Goal: Task Accomplishment & Management: Manage account settings

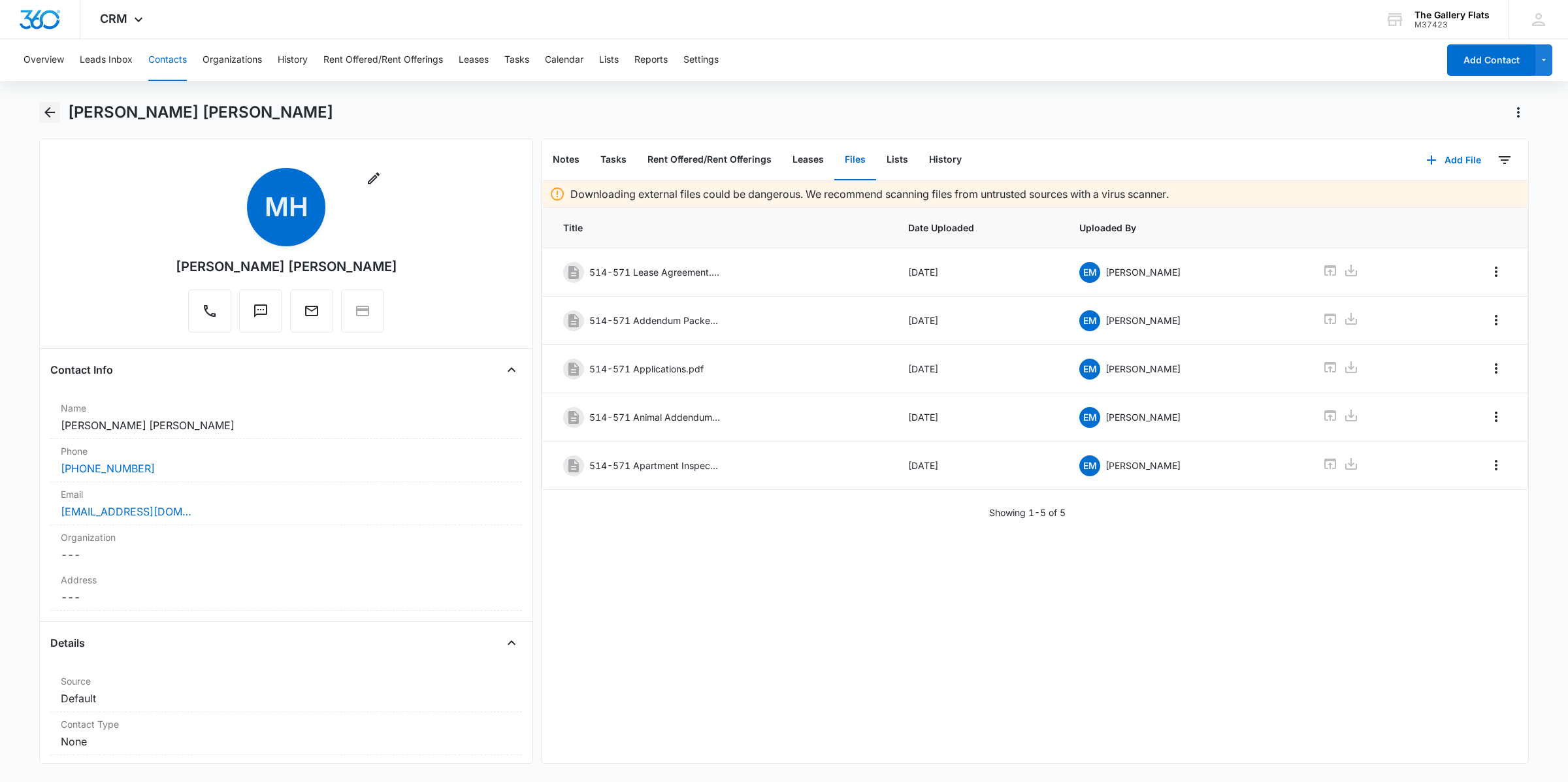
click at [41, 115] on button "Back" at bounding box center [50, 113] width 21 height 21
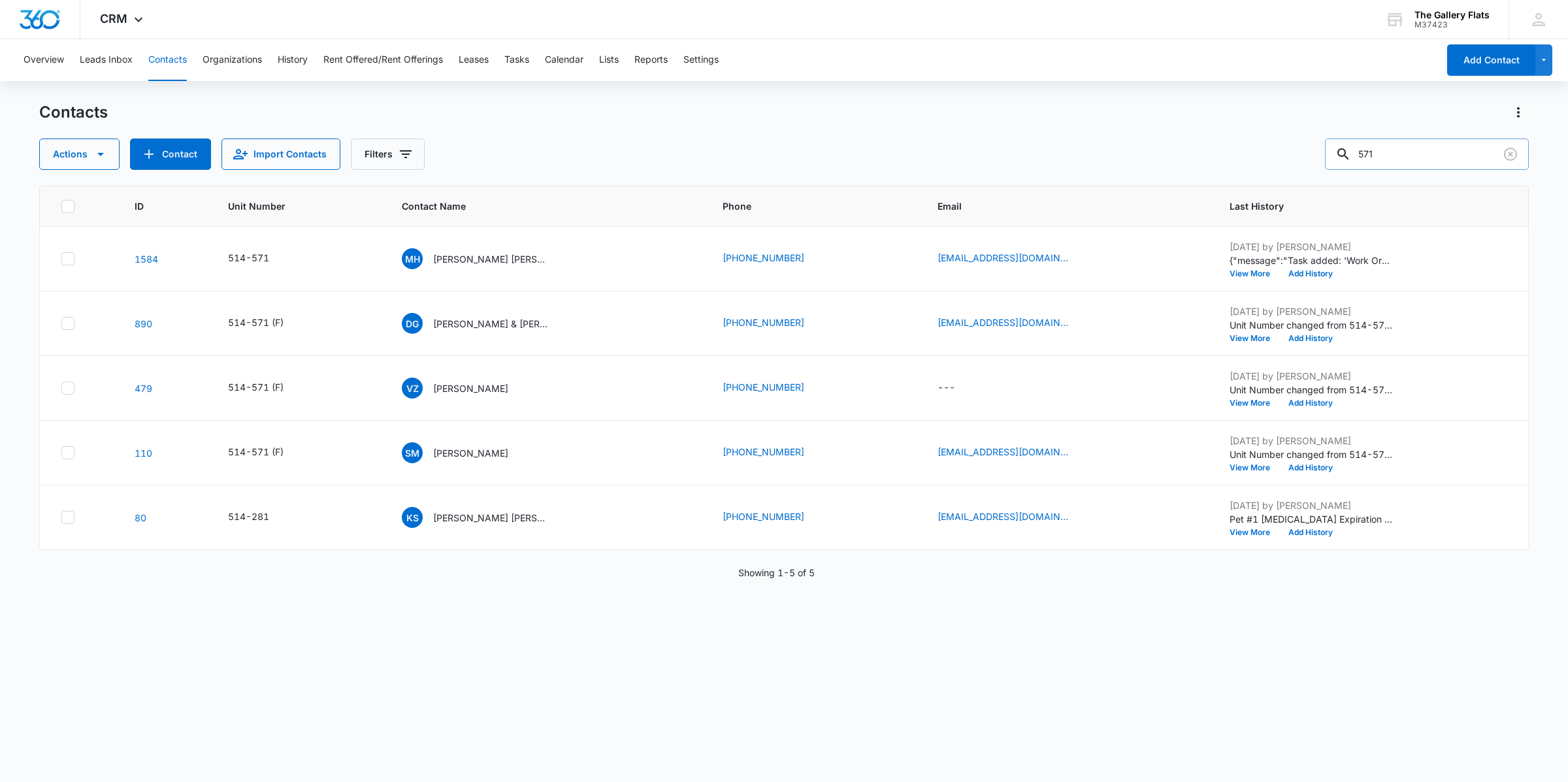
drag, startPoint x: 1415, startPoint y: 147, endPoint x: 1359, endPoint y: 140, distance: 56.4
click at [782, 140] on div "571" at bounding box center [1426, 154] width 204 height 31
type input "5"
type input "465"
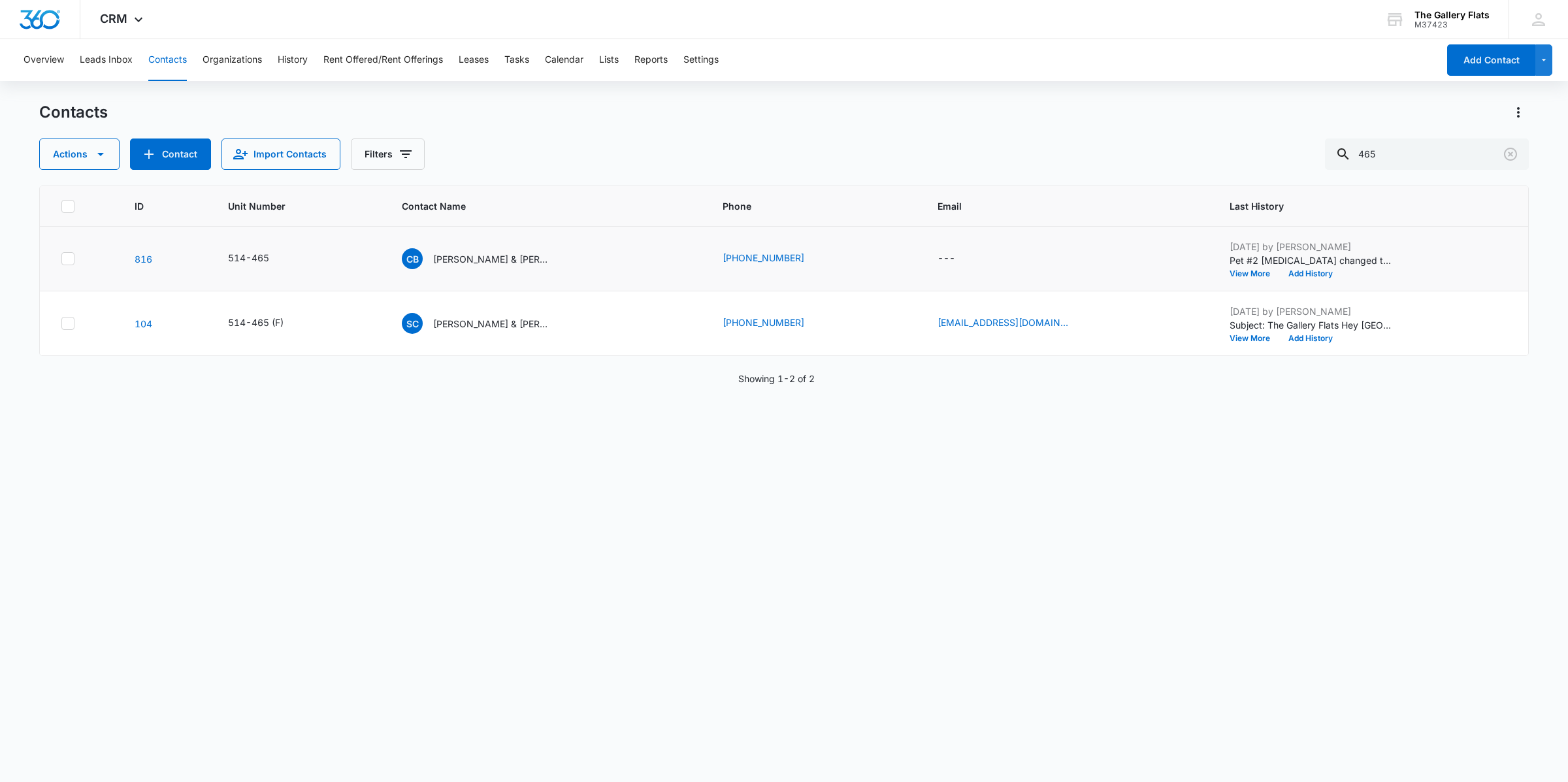
click at [515, 243] on td "[PERSON_NAME] & [PERSON_NAME]" at bounding box center [546, 259] width 321 height 65
click at [527, 253] on p "[PERSON_NAME] & [PERSON_NAME]" at bounding box center [491, 259] width 117 height 14
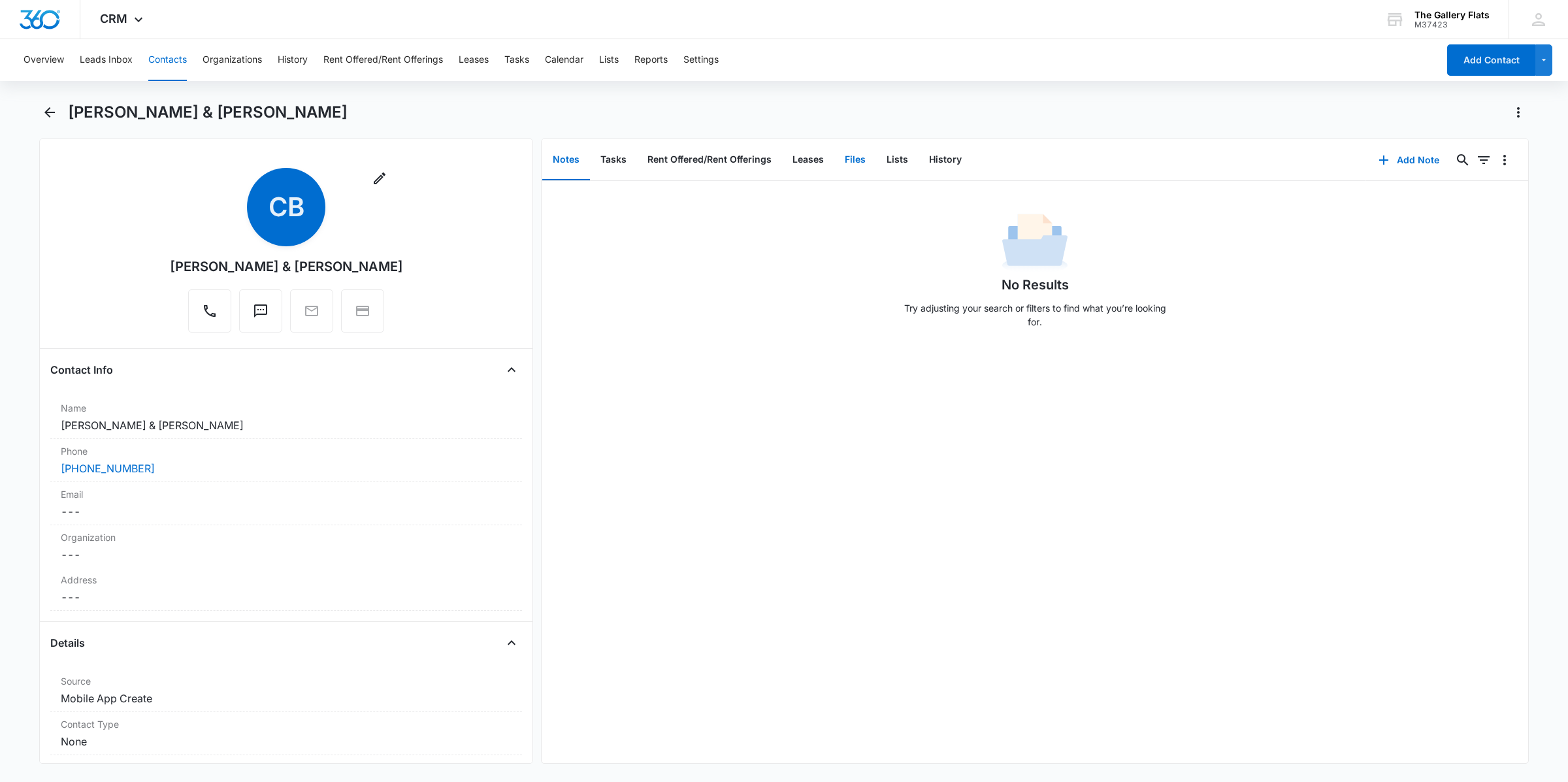
click at [782, 154] on button "Files" at bounding box center [855, 160] width 42 height 41
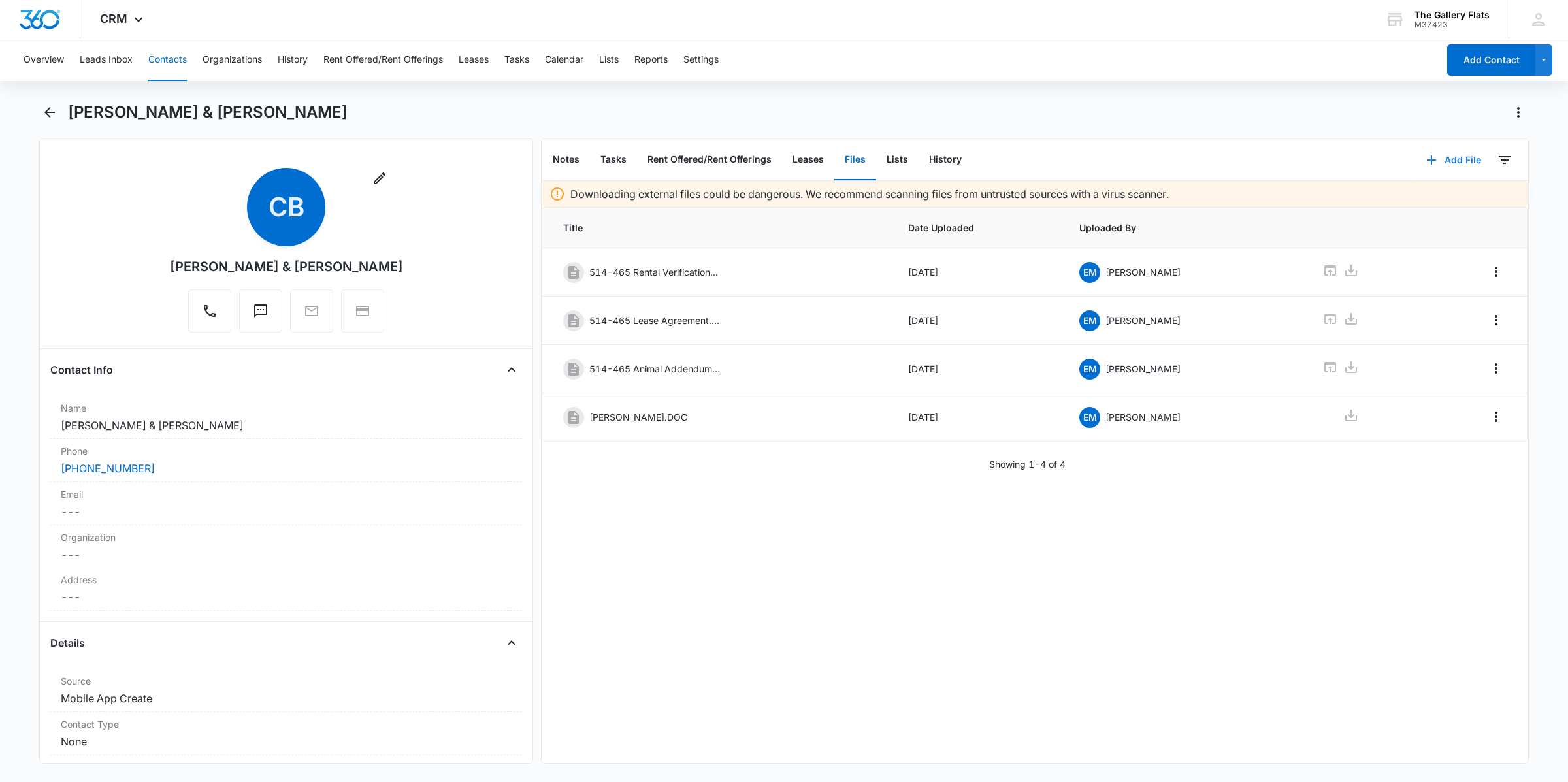
drag, startPoint x: 1451, startPoint y: 160, endPoint x: 1448, endPoint y: 151, distance: 9.5
click at [782, 158] on button "Add File" at bounding box center [1454, 160] width 81 height 31
click at [782, 191] on div "Upload Files Add Link" at bounding box center [1444, 212] width 101 height 62
click at [782, 164] on button "Add File" at bounding box center [1454, 160] width 81 height 31
click at [782, 204] on div "Upload Files" at bounding box center [1436, 202] width 52 height 9
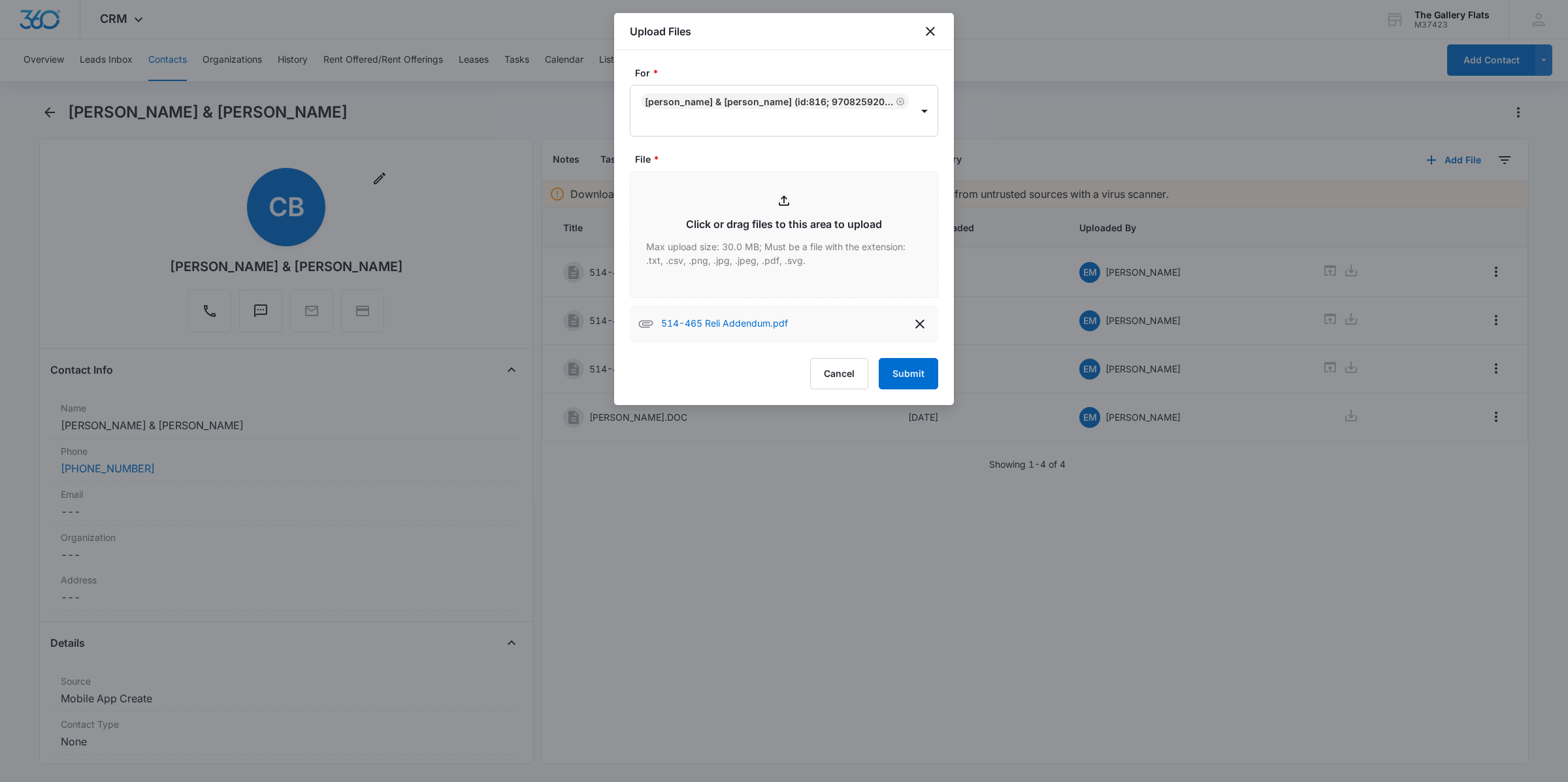
type input "C:\fakepath\514-465 Lease Agreement.pdf"
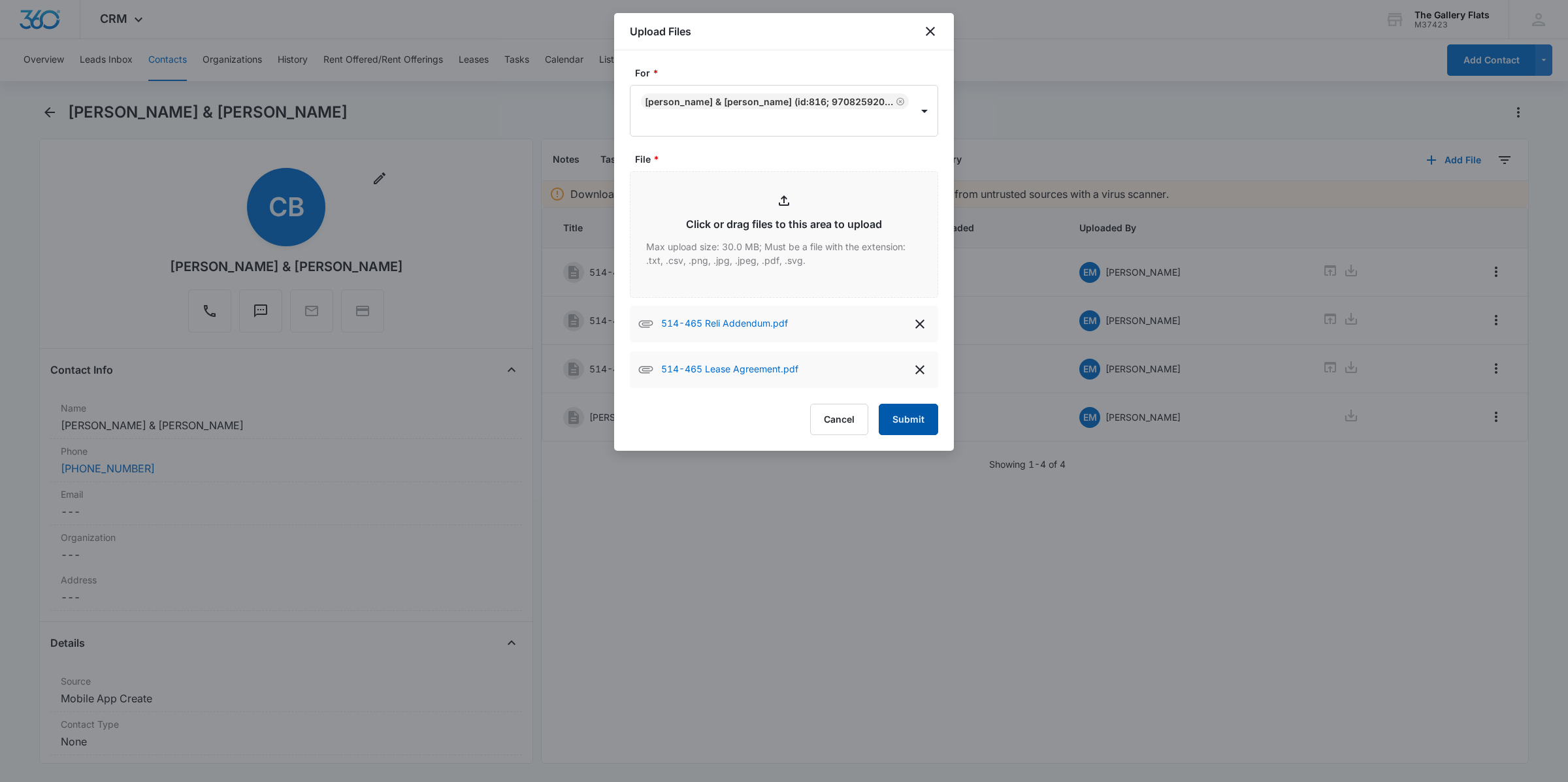
click at [782, 403] on button "Submit" at bounding box center [908, 419] width 60 height 31
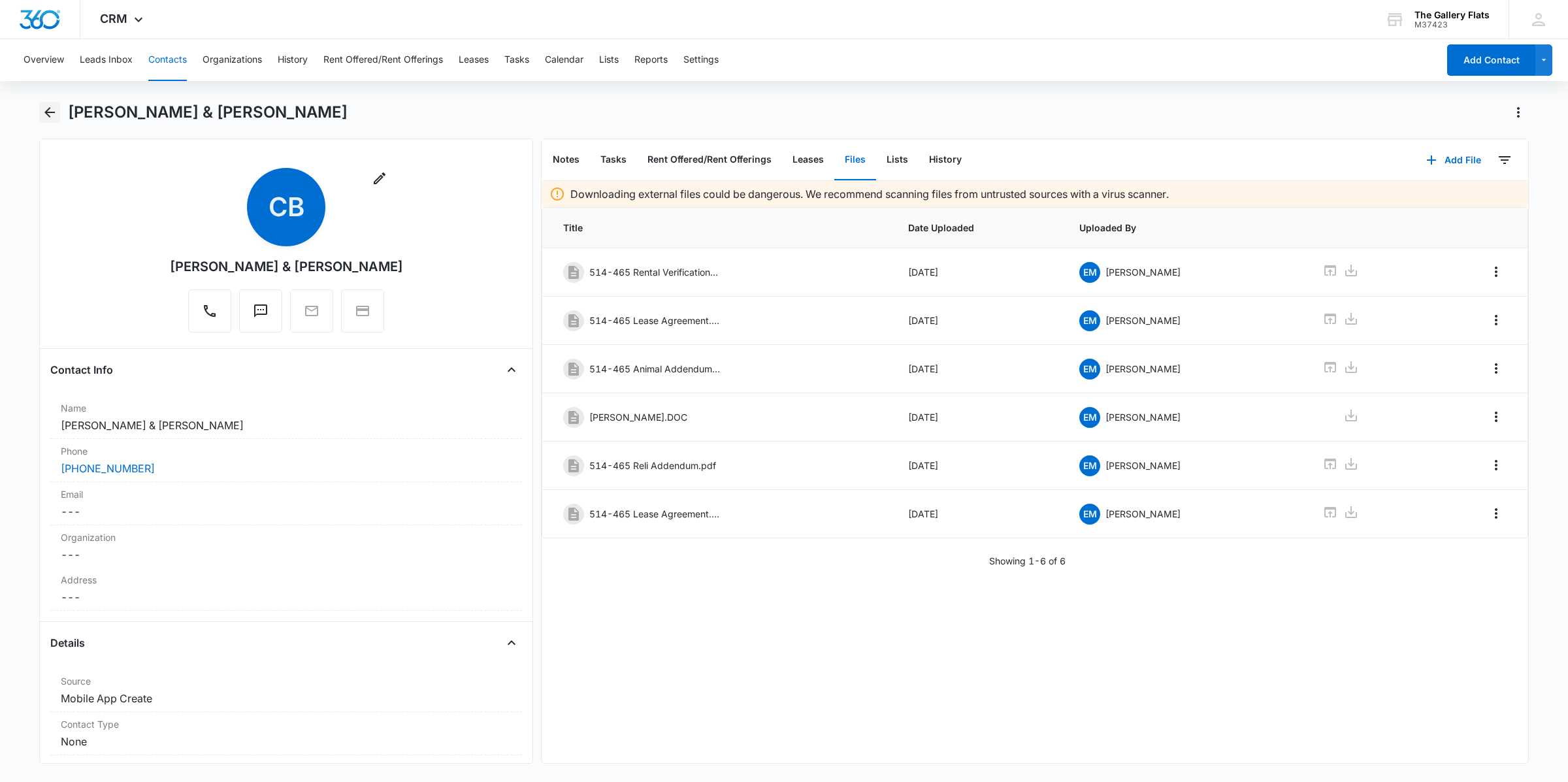
click at [50, 115] on icon "Back" at bounding box center [50, 113] width 16 height 16
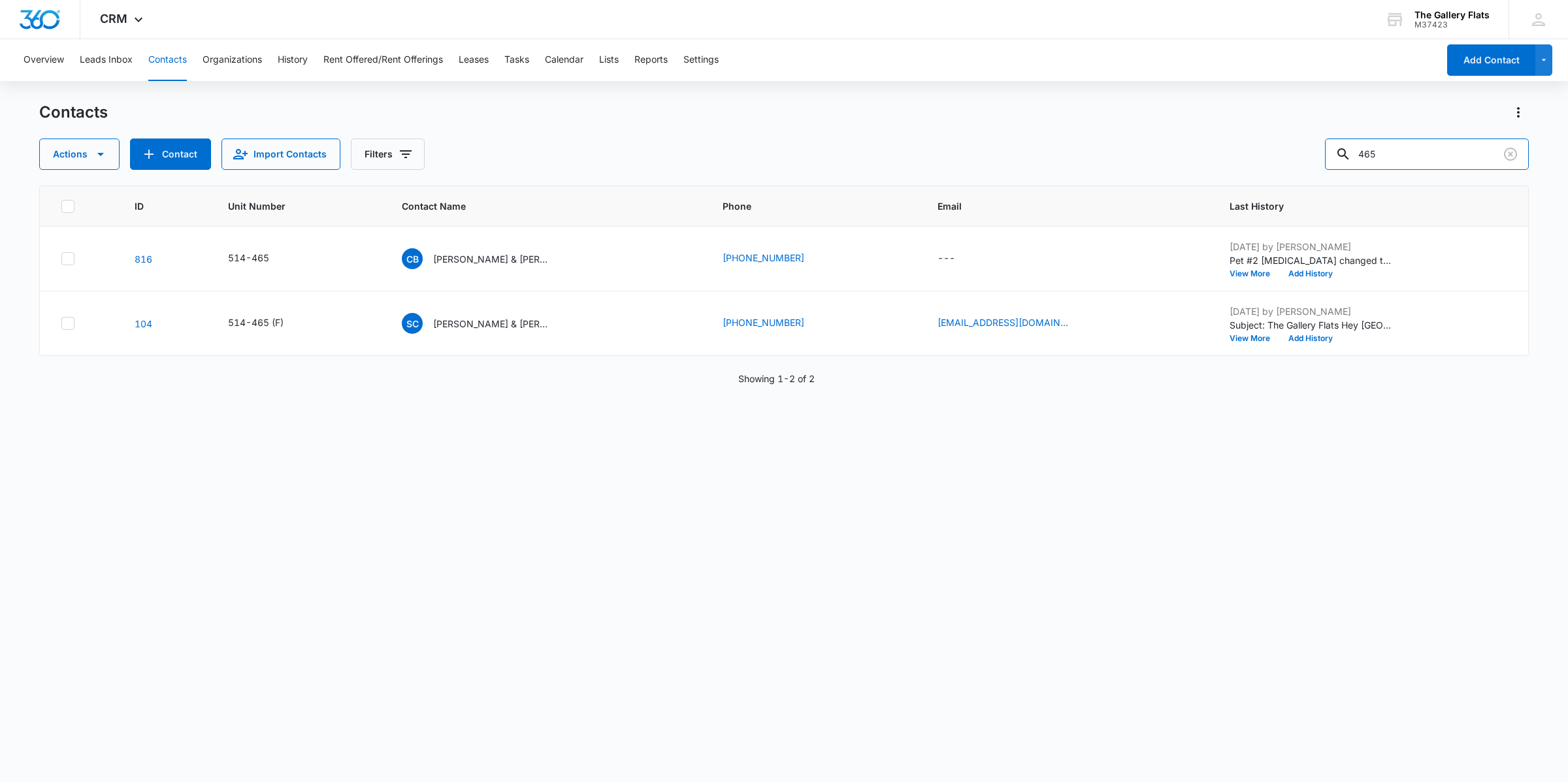
drag, startPoint x: 1423, startPoint y: 155, endPoint x: 1229, endPoint y: 151, distance: 194.0
click at [782, 151] on div "Actions Contact Import Contacts Filters 465" at bounding box center [784, 154] width 1490 height 31
type input "215"
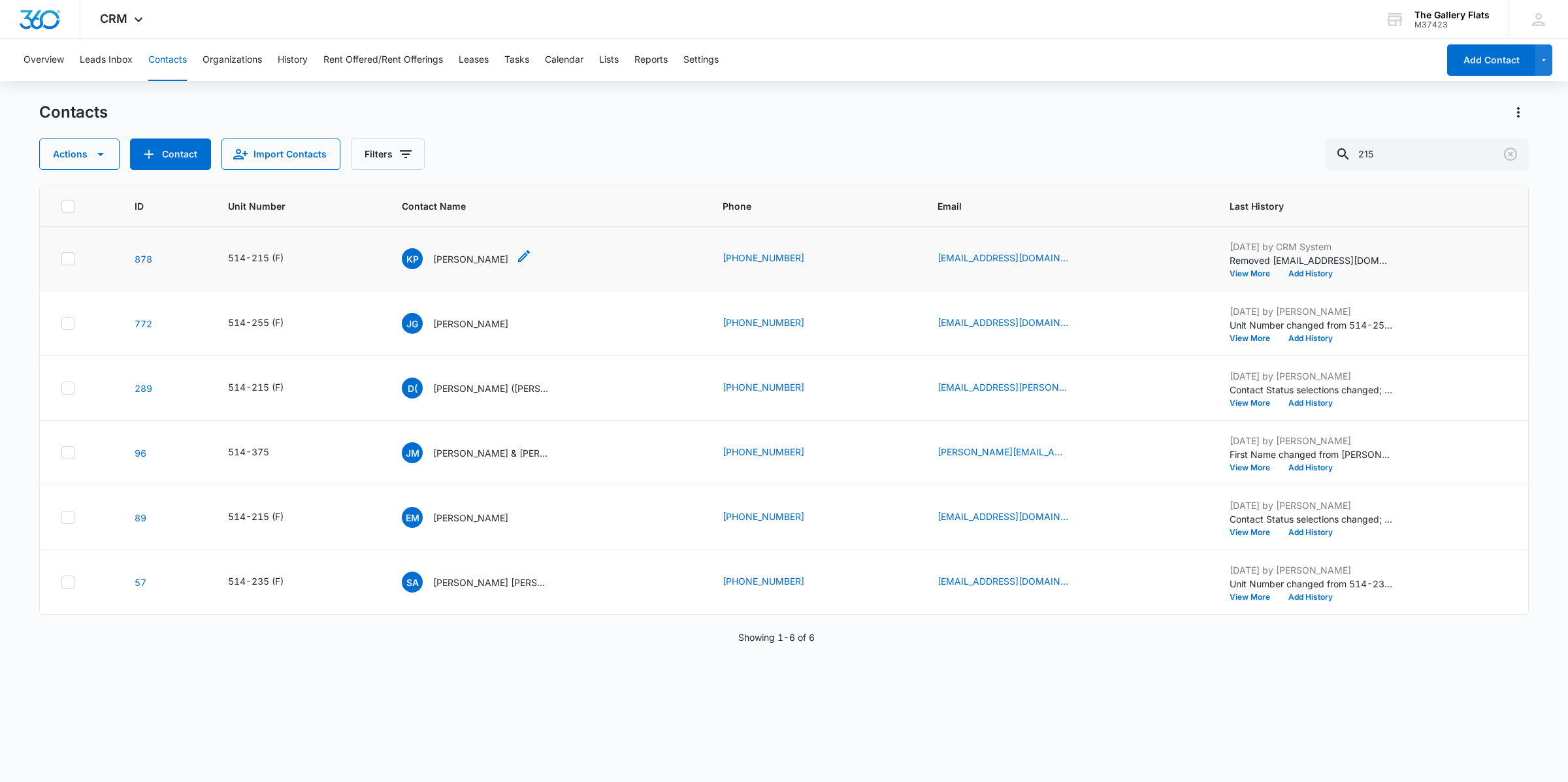
click at [458, 255] on p "[PERSON_NAME]" at bounding box center [470, 259] width 75 height 14
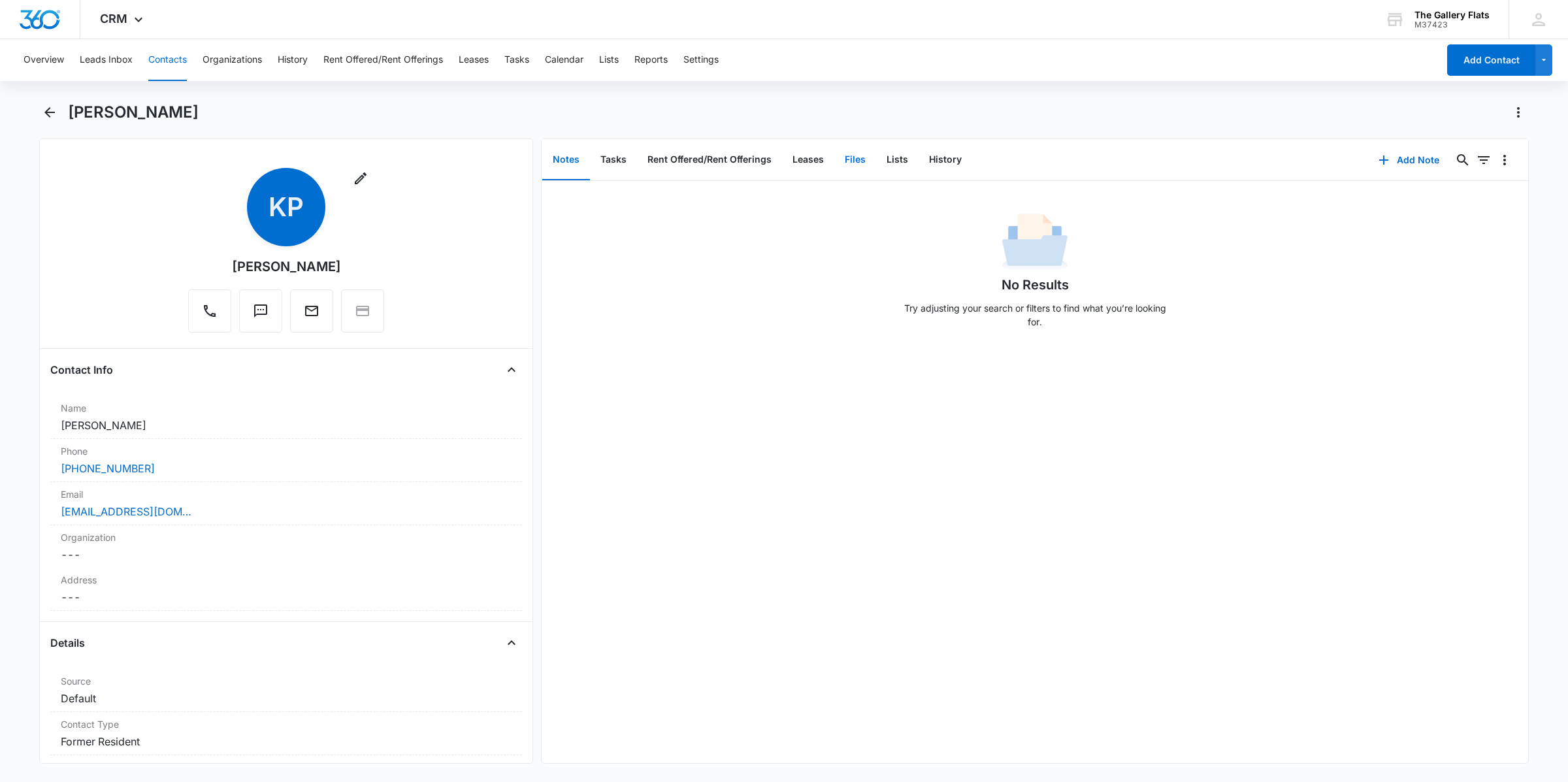
click at [782, 147] on button "Files" at bounding box center [855, 160] width 42 height 41
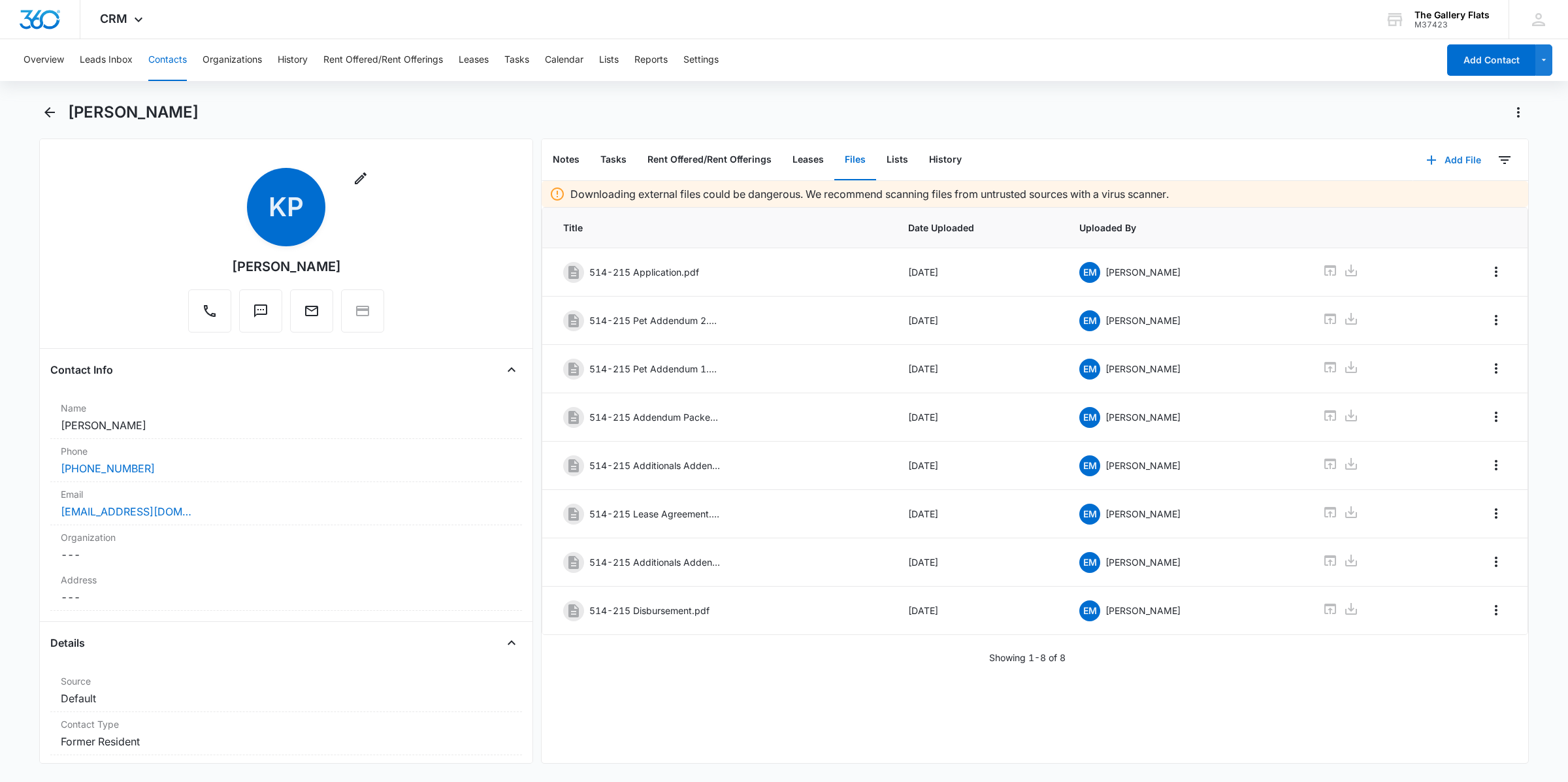
click at [782, 160] on button "Add File" at bounding box center [1454, 160] width 81 height 31
click at [782, 197] on div "Upload Files" at bounding box center [1436, 202] width 52 height 9
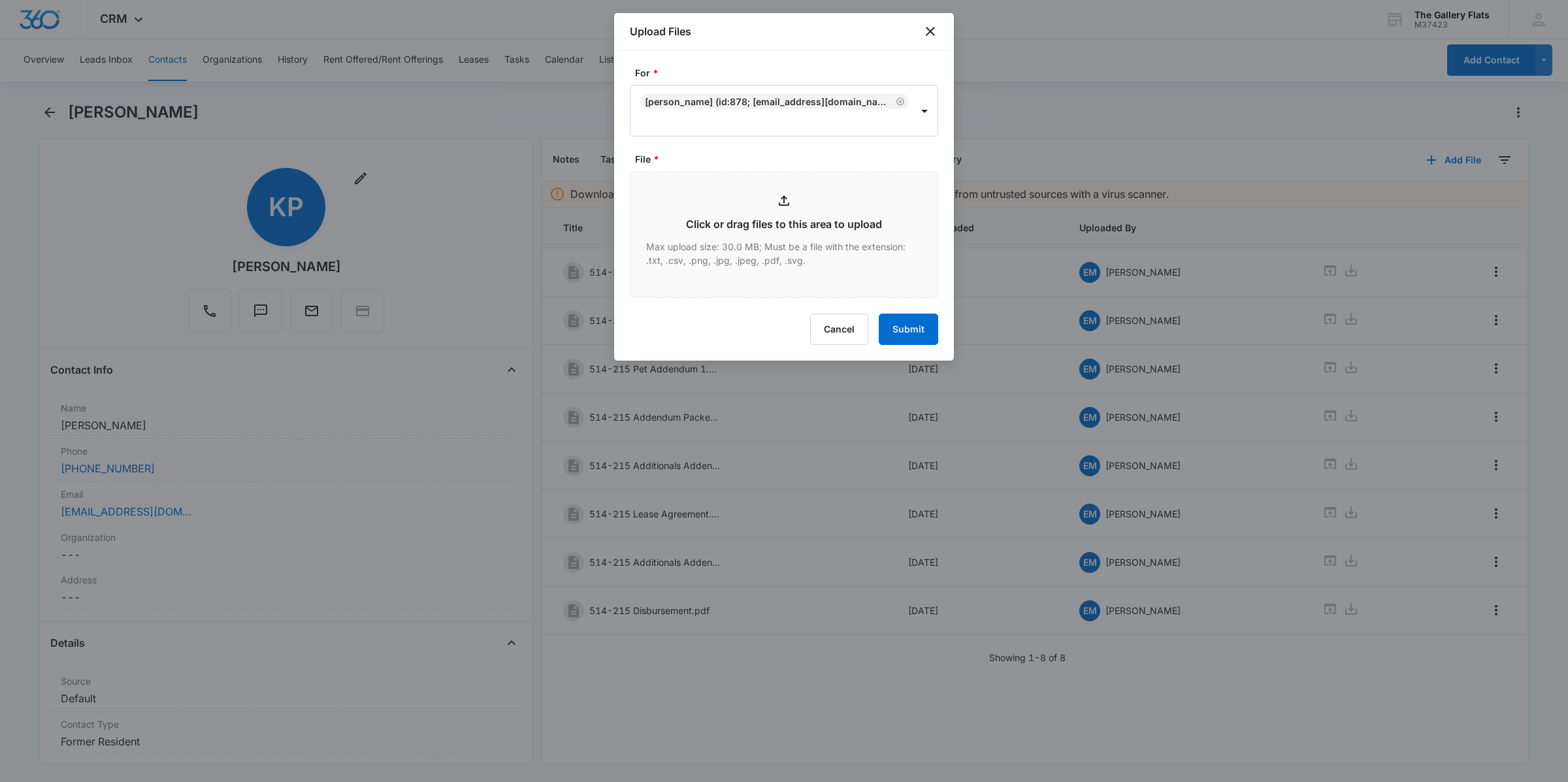
type input "C:\fakepath\514-215 Disbursement.pdf"
click at [782, 325] on button "Cancel" at bounding box center [839, 329] width 58 height 31
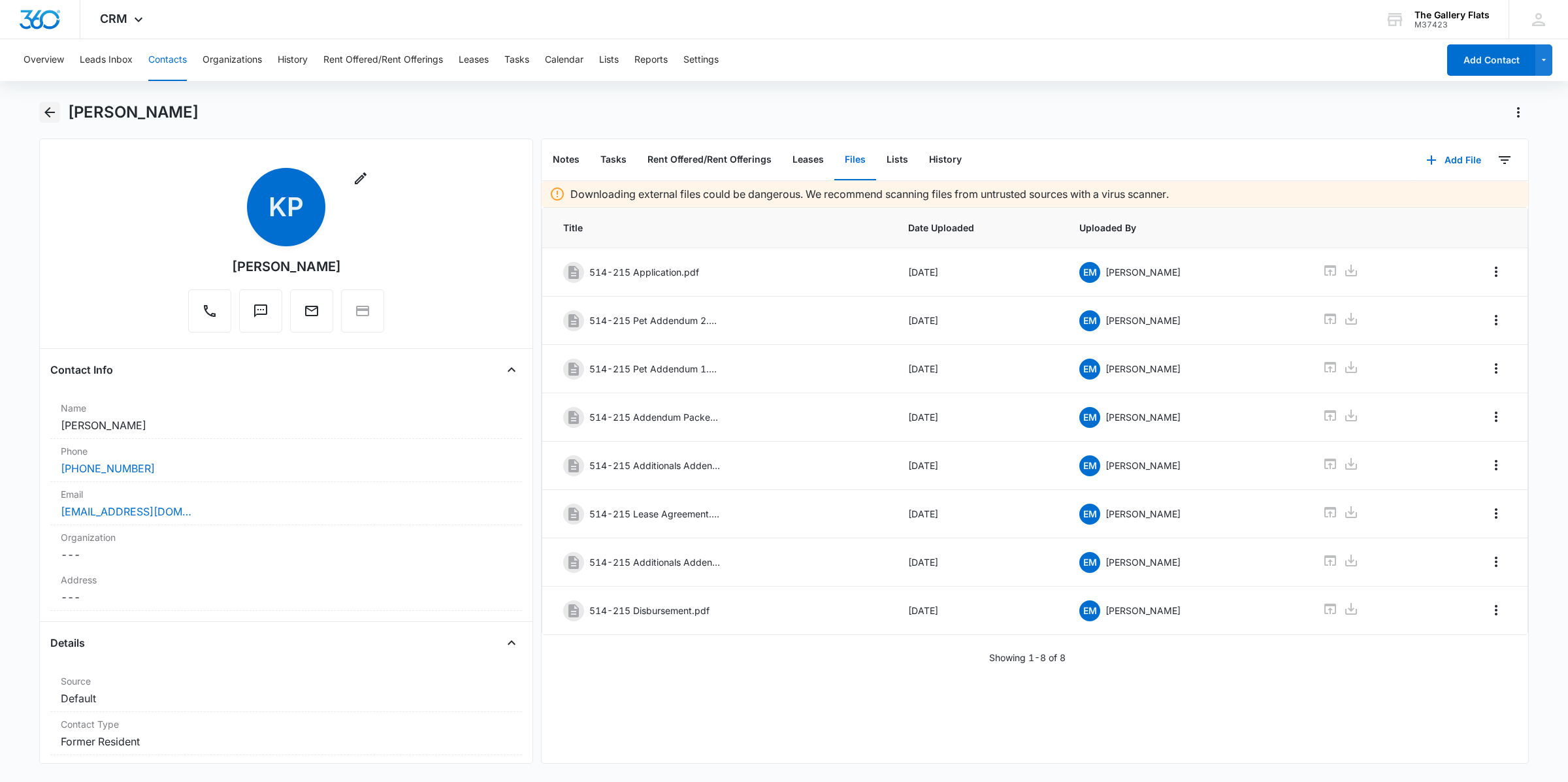
click at [56, 110] on icon "Back" at bounding box center [50, 113] width 16 height 16
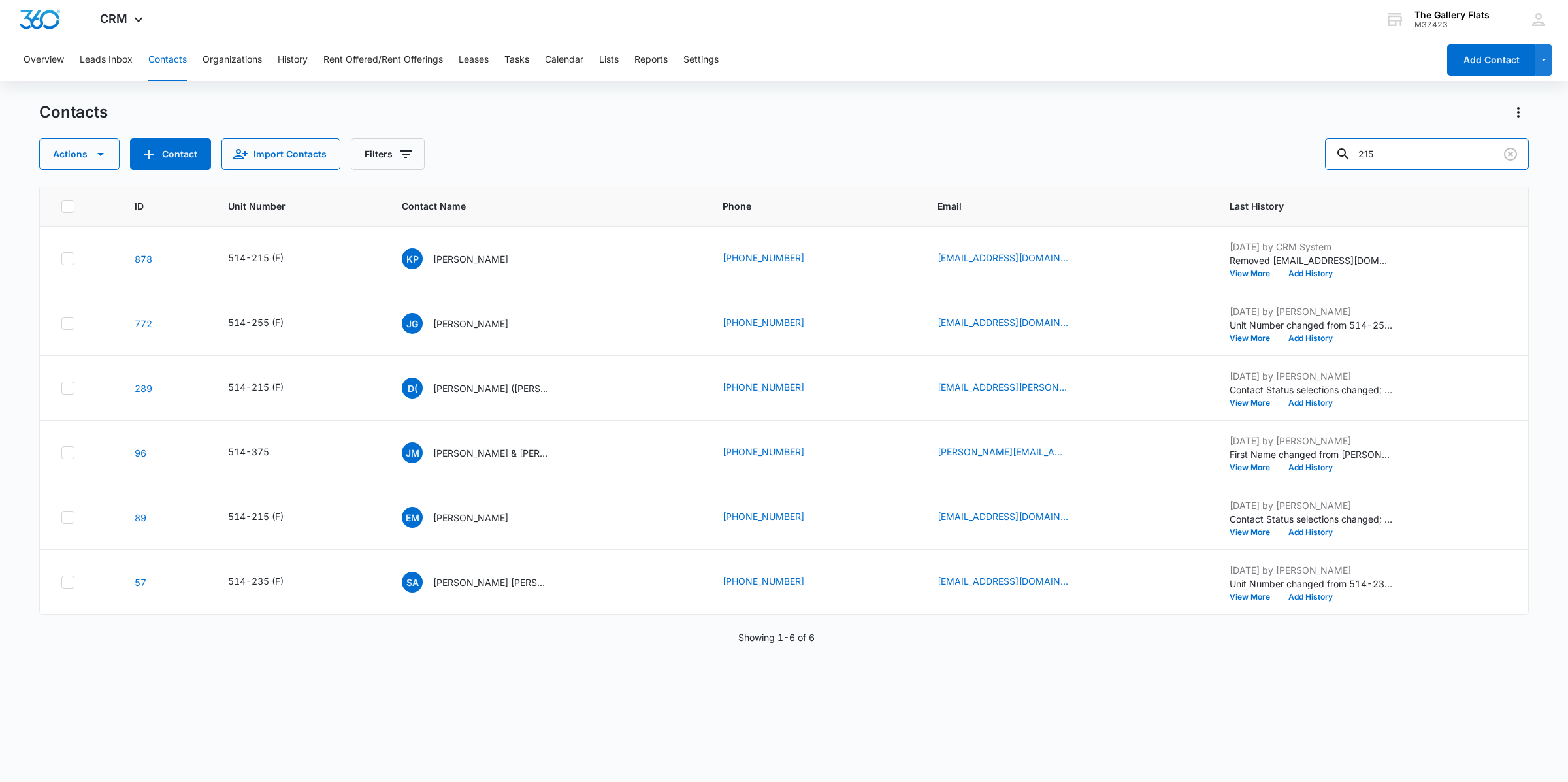
drag, startPoint x: 1409, startPoint y: 153, endPoint x: 1109, endPoint y: 141, distance: 300.2
click at [782, 147] on div "Actions Contact Import Contacts Filters 215" at bounding box center [784, 154] width 1490 height 31
type input "465"
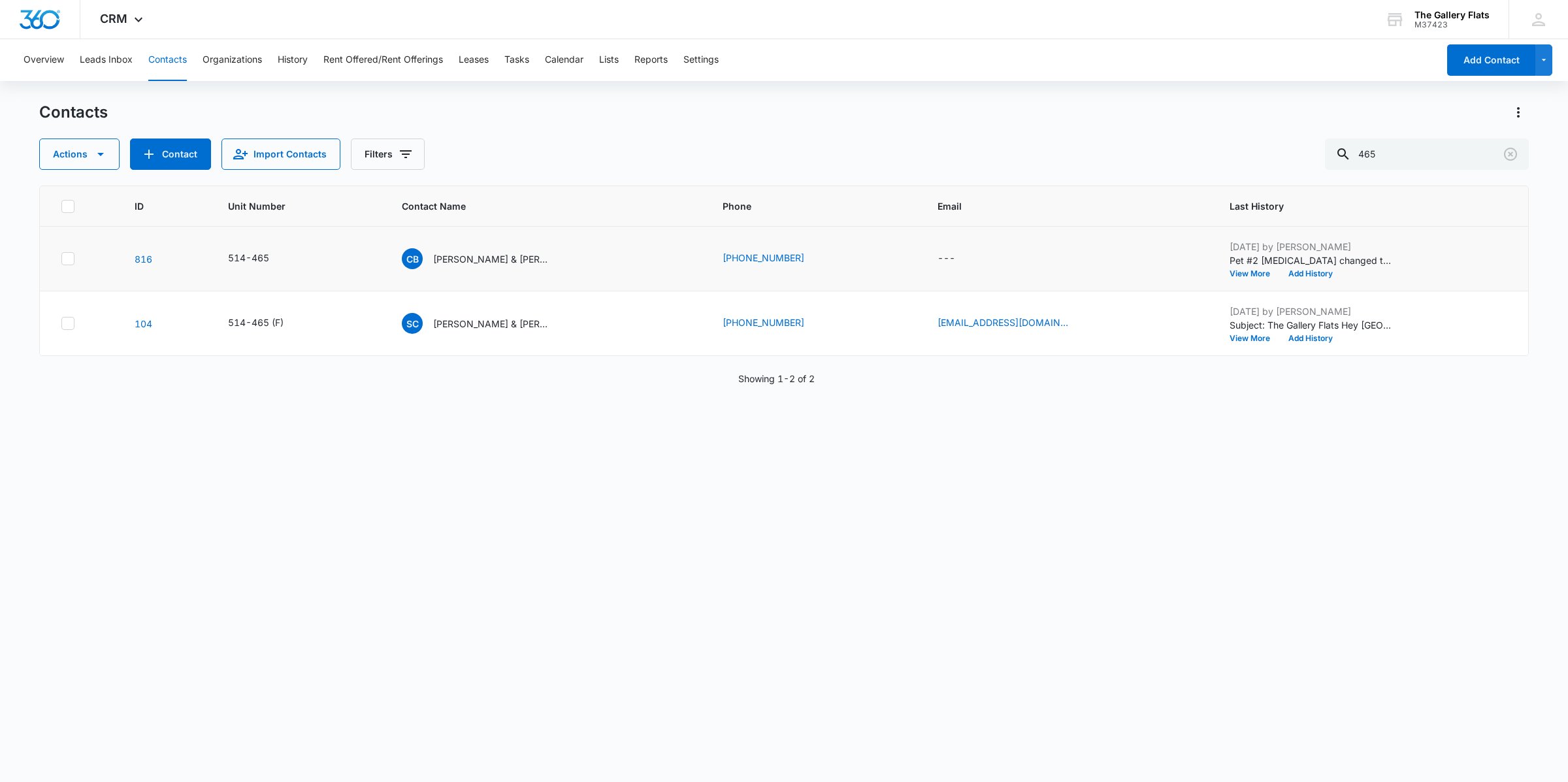
click at [491, 247] on td "[PERSON_NAME] & [PERSON_NAME]" at bounding box center [546, 259] width 321 height 65
click at [491, 252] on p "[PERSON_NAME] & [PERSON_NAME]" at bounding box center [491, 259] width 117 height 14
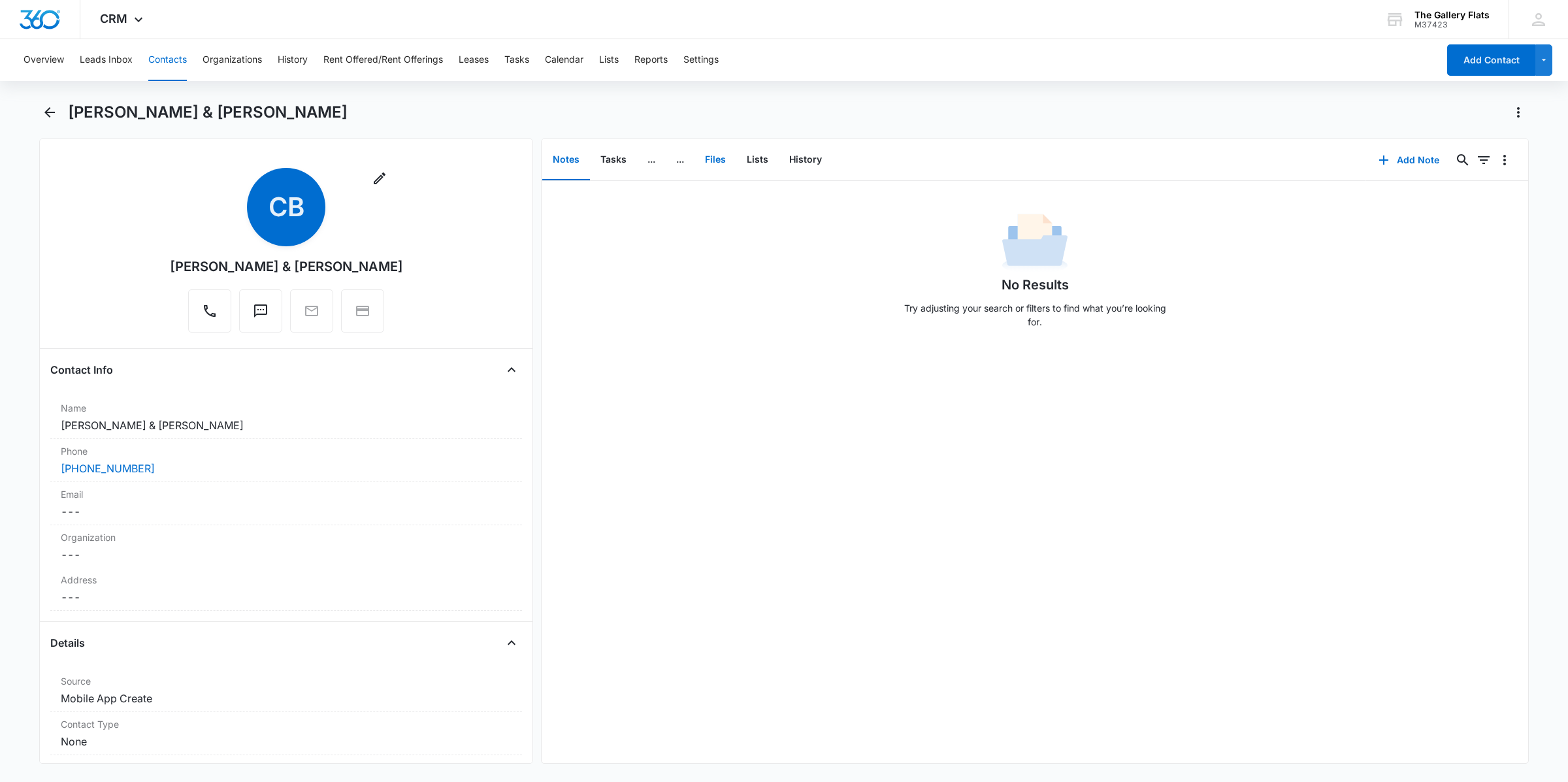
click at [717, 161] on button "Files" at bounding box center [716, 160] width 42 height 41
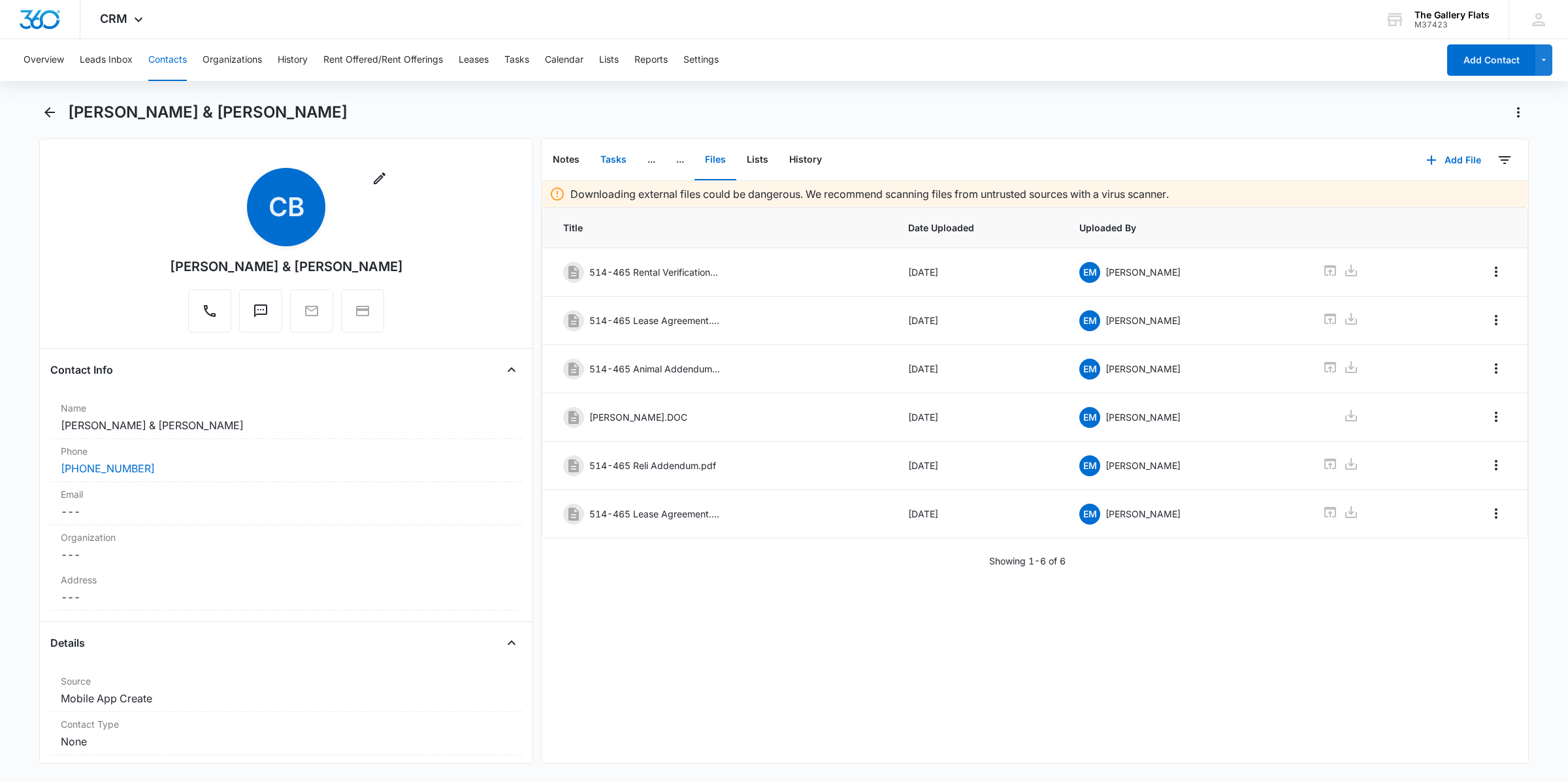
click at [611, 155] on button "Tasks" at bounding box center [613, 160] width 47 height 41
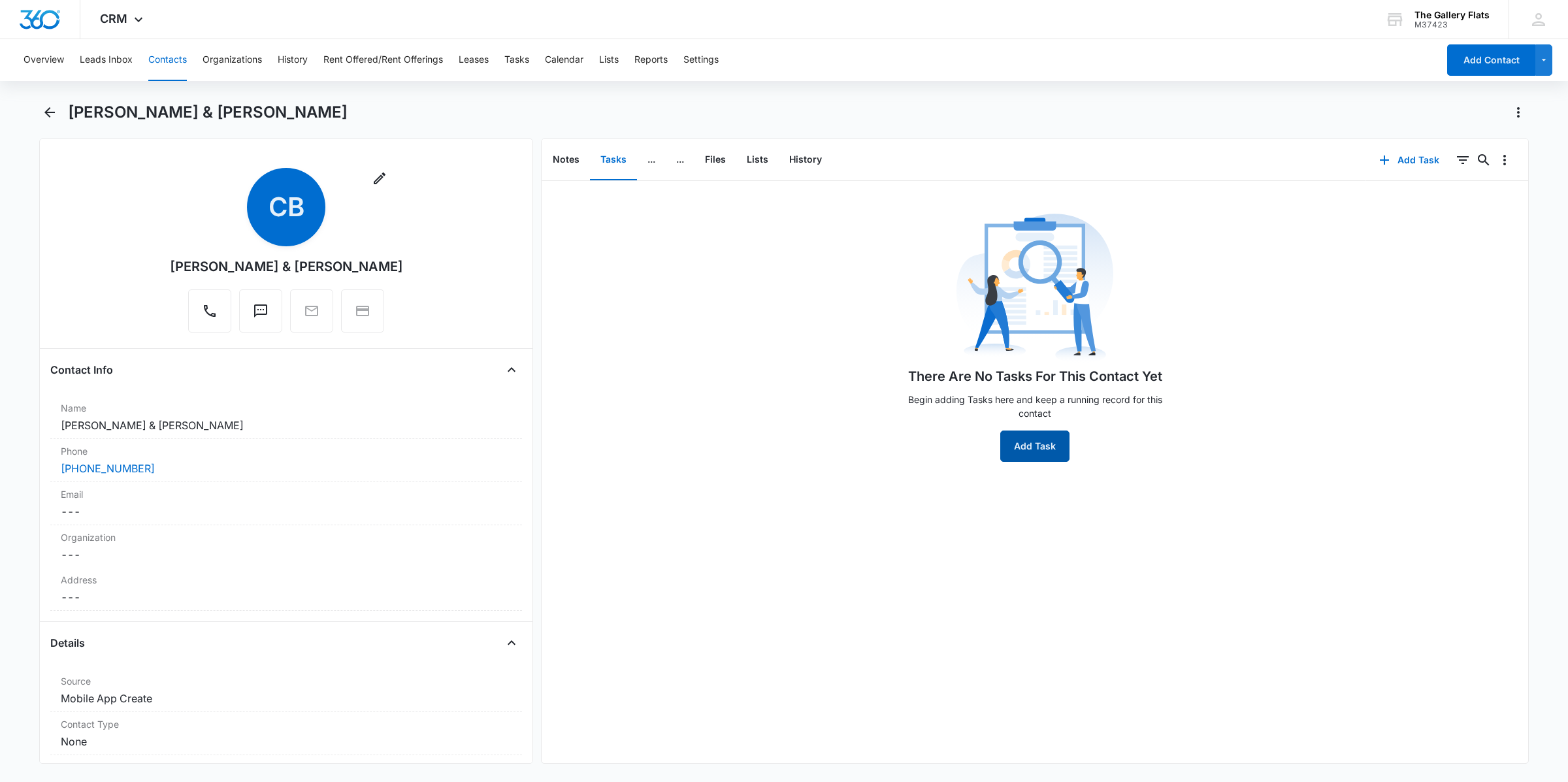
click at [782, 451] on button "Add Task" at bounding box center [1035, 446] width 69 height 31
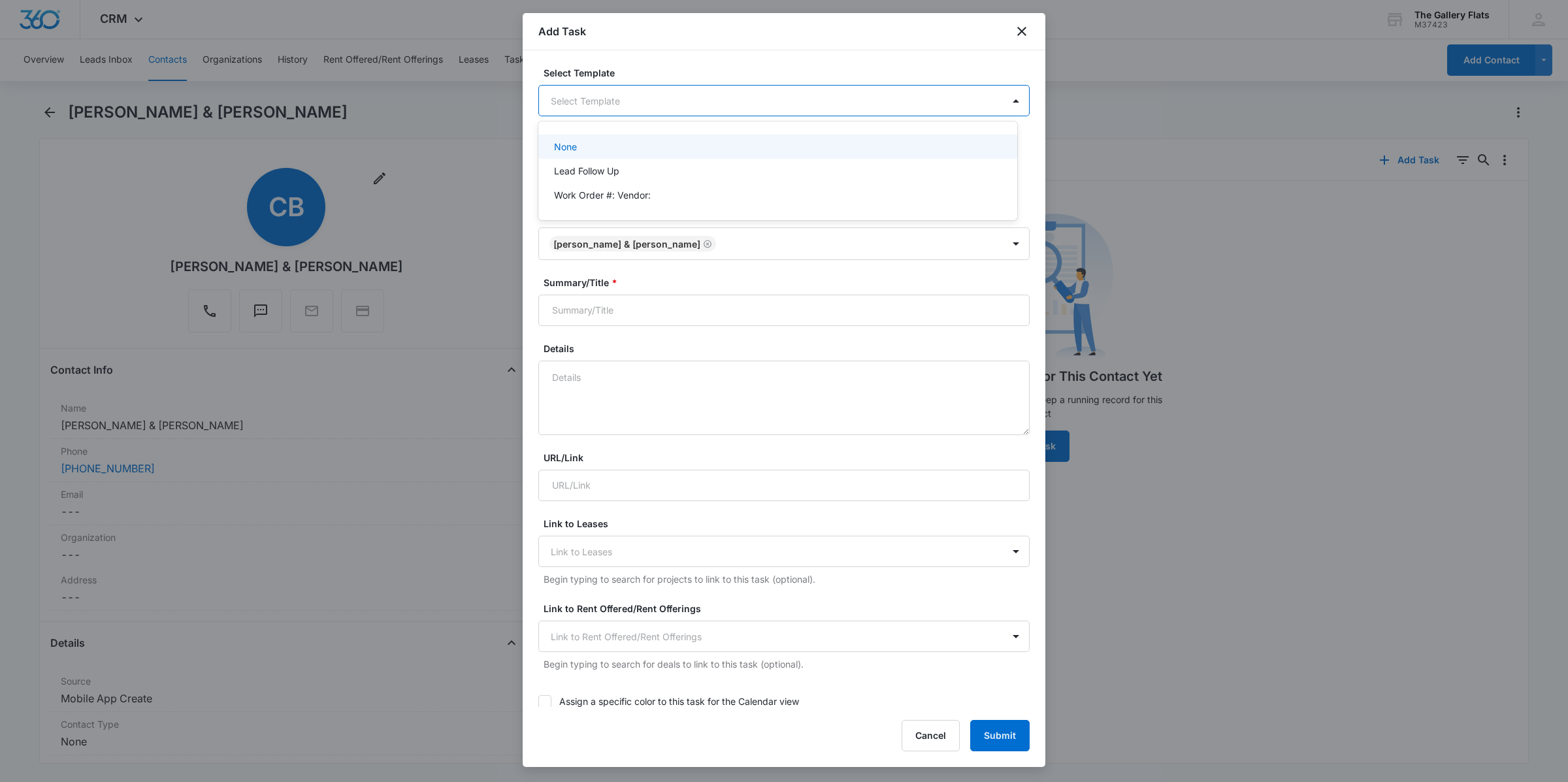
click at [678, 100] on body "CRM Apps Reputation Websites Forms CRM Email Social Shop Payments POS Content A…" at bounding box center [784, 391] width 1568 height 782
click at [676, 56] on div at bounding box center [784, 391] width 1568 height 782
click at [628, 303] on input "Summary/Title *" at bounding box center [784, 310] width 491 height 31
type input "F"
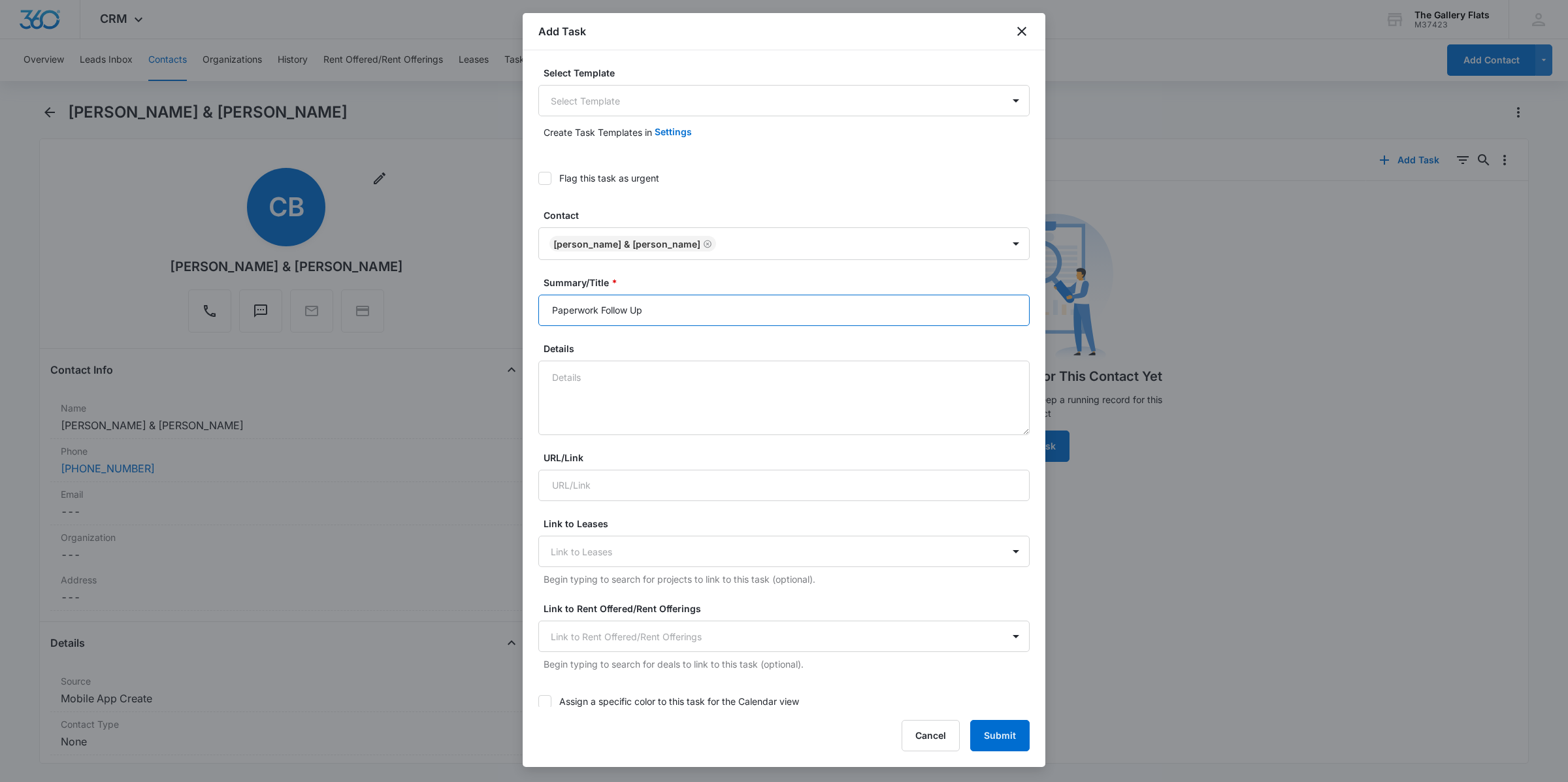
type input "Paperwork Follow Up"
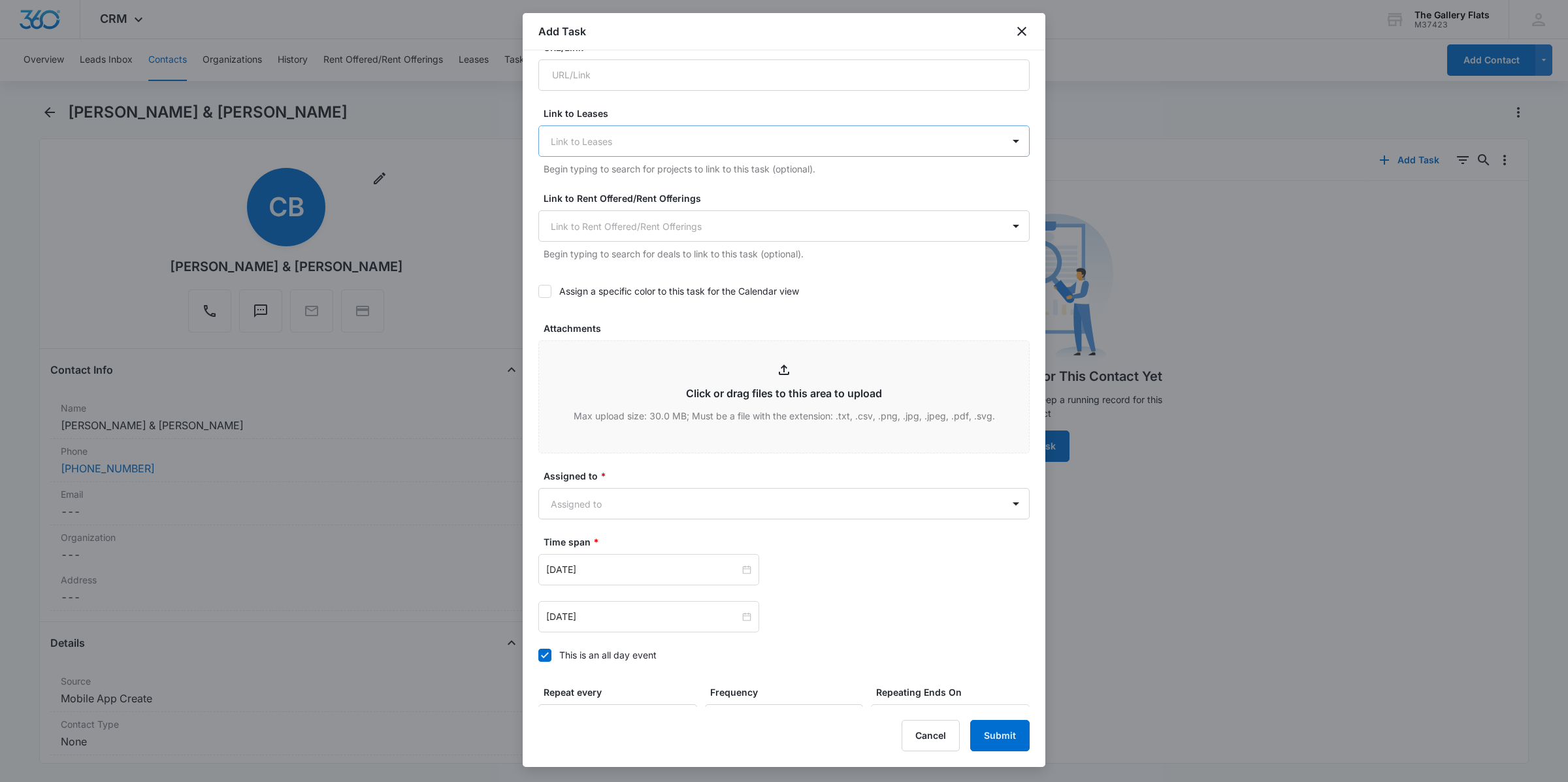
scroll to position [550, 0]
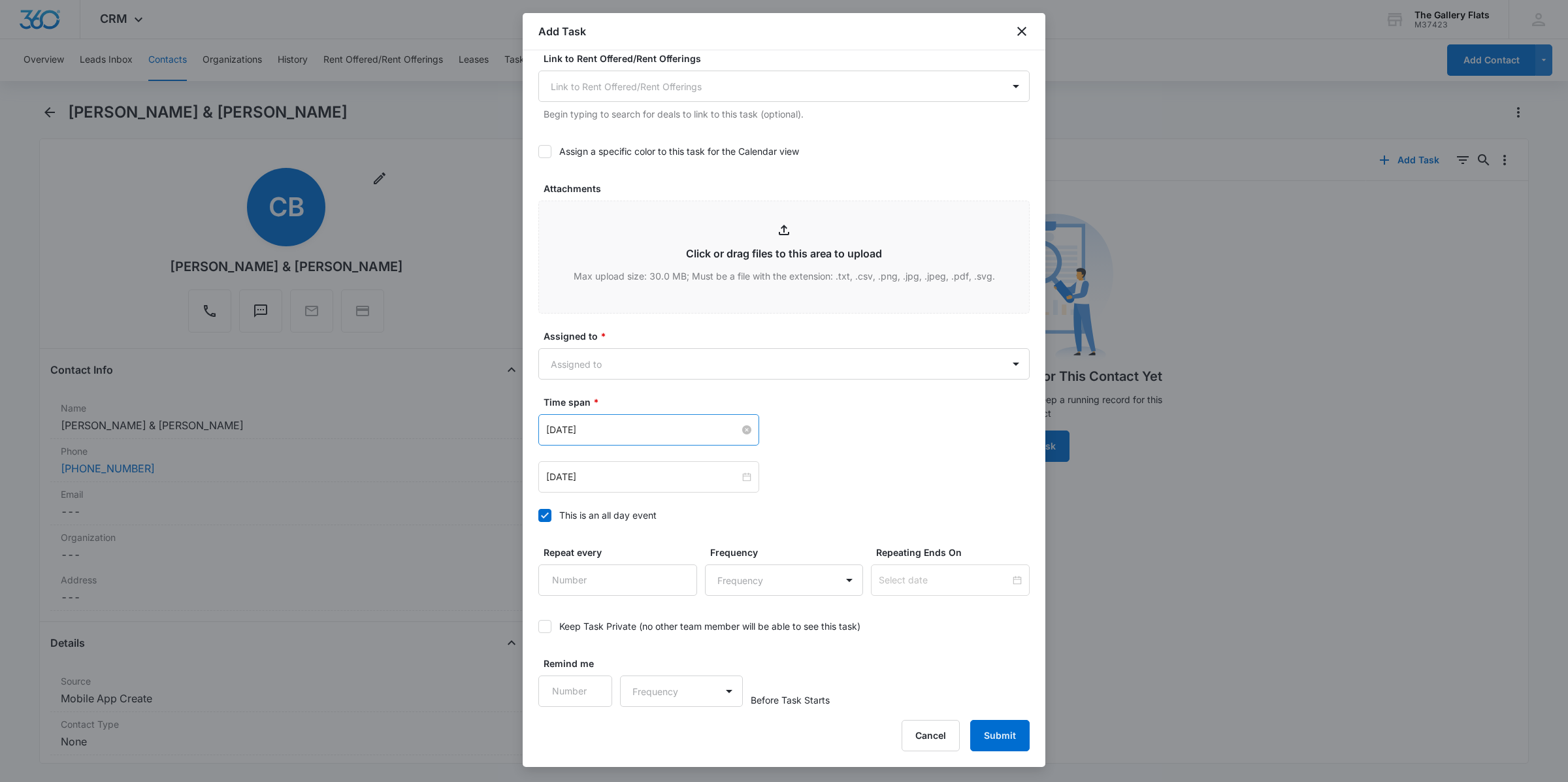
type textarea "Need Signed Pet Addendum Need Transfer of Security Deposit"
click at [736, 431] on div "[DATE]" at bounding box center [649, 430] width 205 height 14
type input "[DATE]"
click at [680, 561] on div "24" at bounding box center [675, 569] width 16 height 16
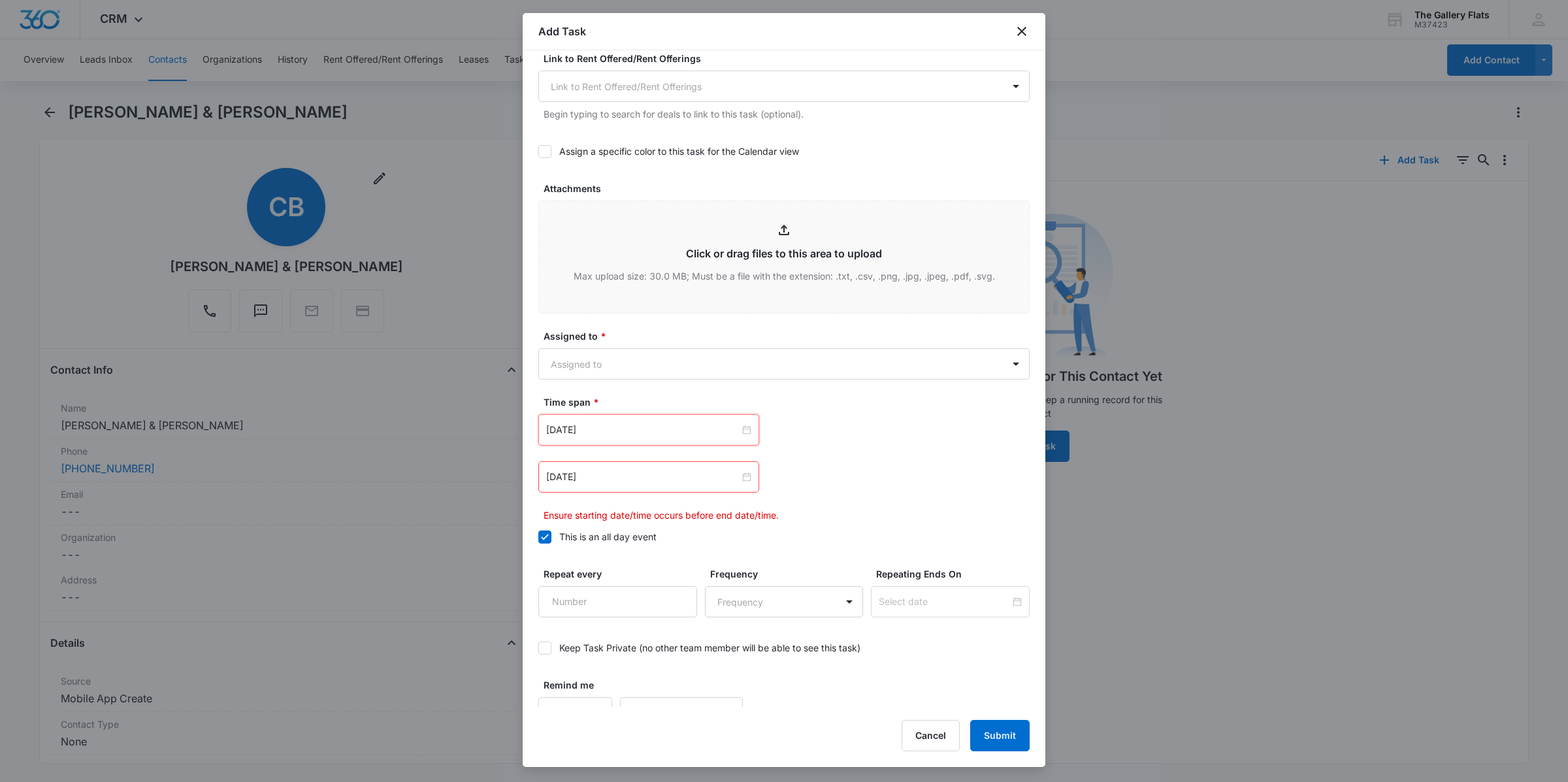
click at [782, 465] on div "[DATE]" at bounding box center [784, 477] width 491 height 31
click at [746, 474] on div "[DATE]" at bounding box center [649, 477] width 221 height 31
type input "[DATE]"
click at [678, 621] on div "24" at bounding box center [675, 616] width 16 height 16
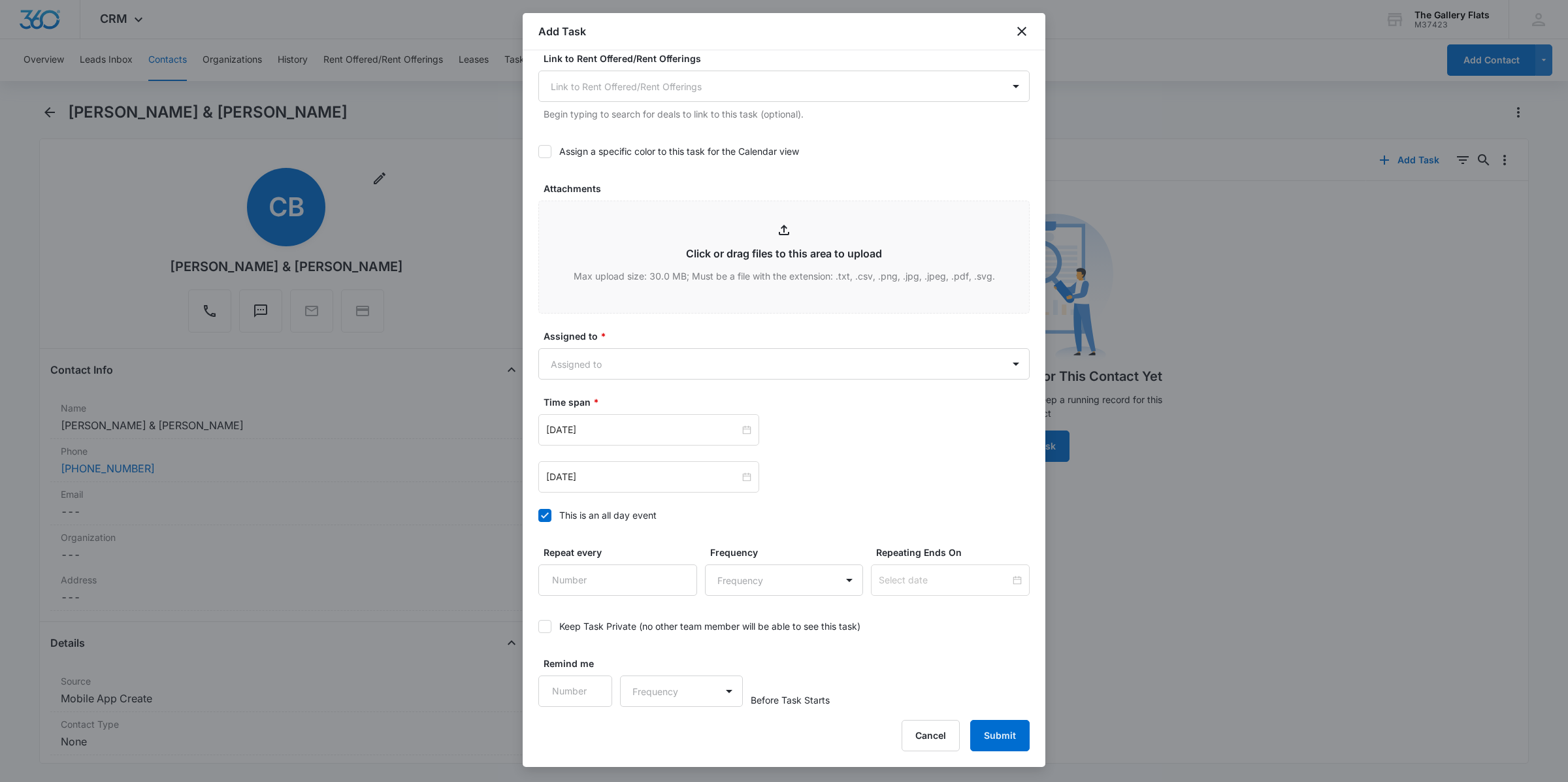
click at [782, 453] on div "[DATE] [DATE] Su Mo Tu We Th Fr Sa 28 29 30 1 2 3 4 5 6 7 8 9 10 11 12 13 14 15…" at bounding box center [784, 453] width 491 height 79
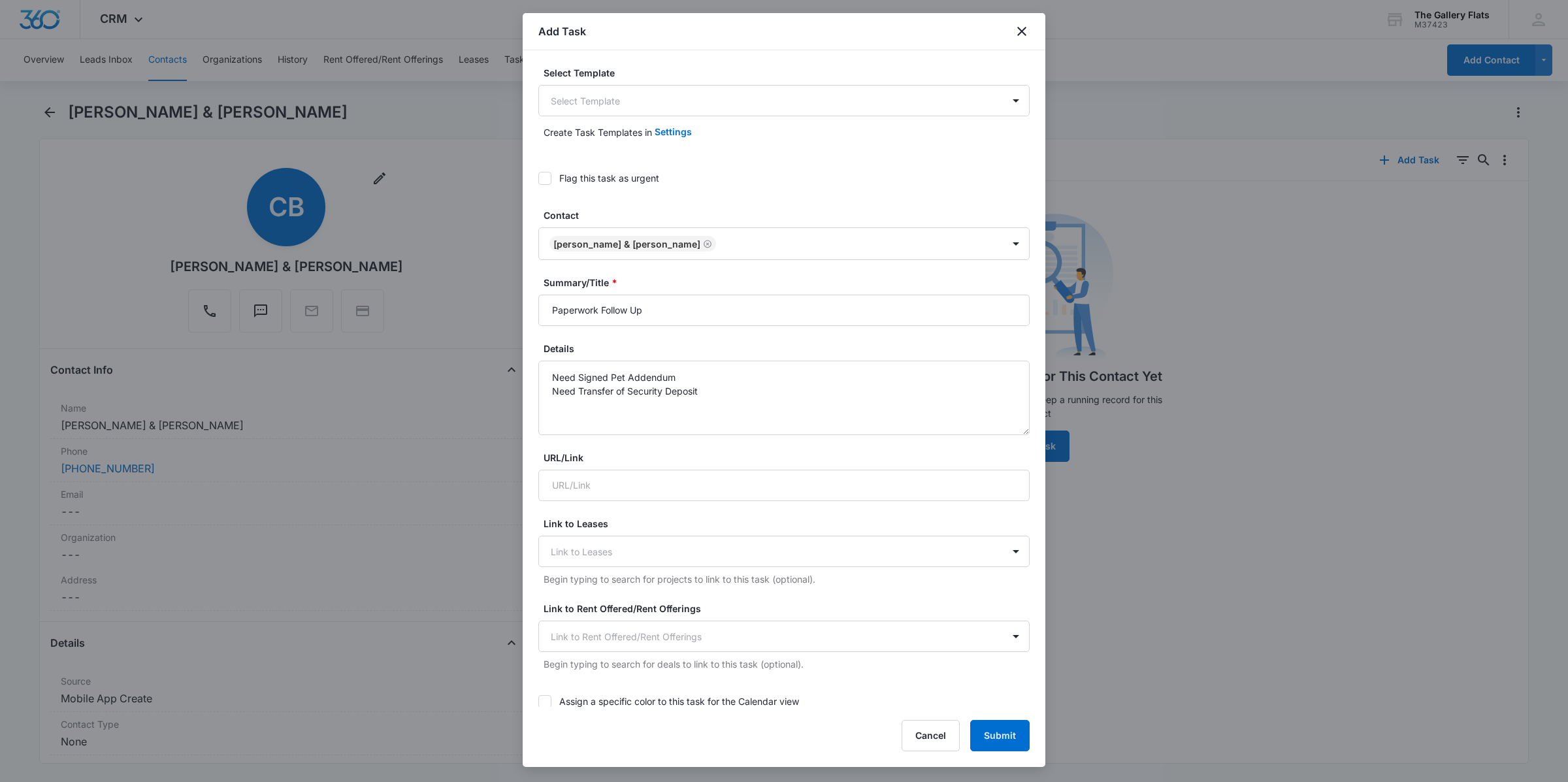
scroll to position [353, 0]
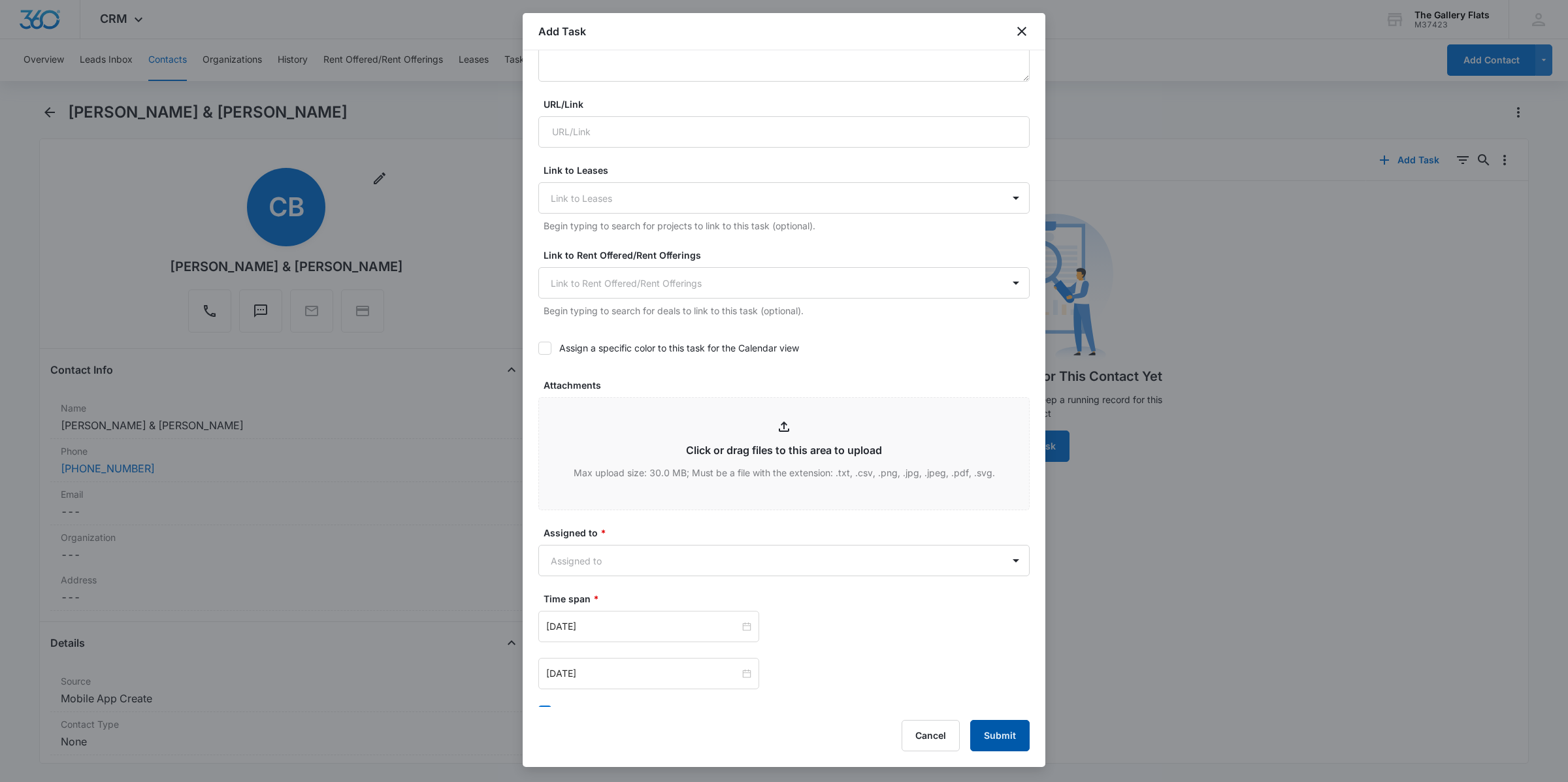
click at [782, 726] on button "Submit" at bounding box center [1000, 735] width 60 height 31
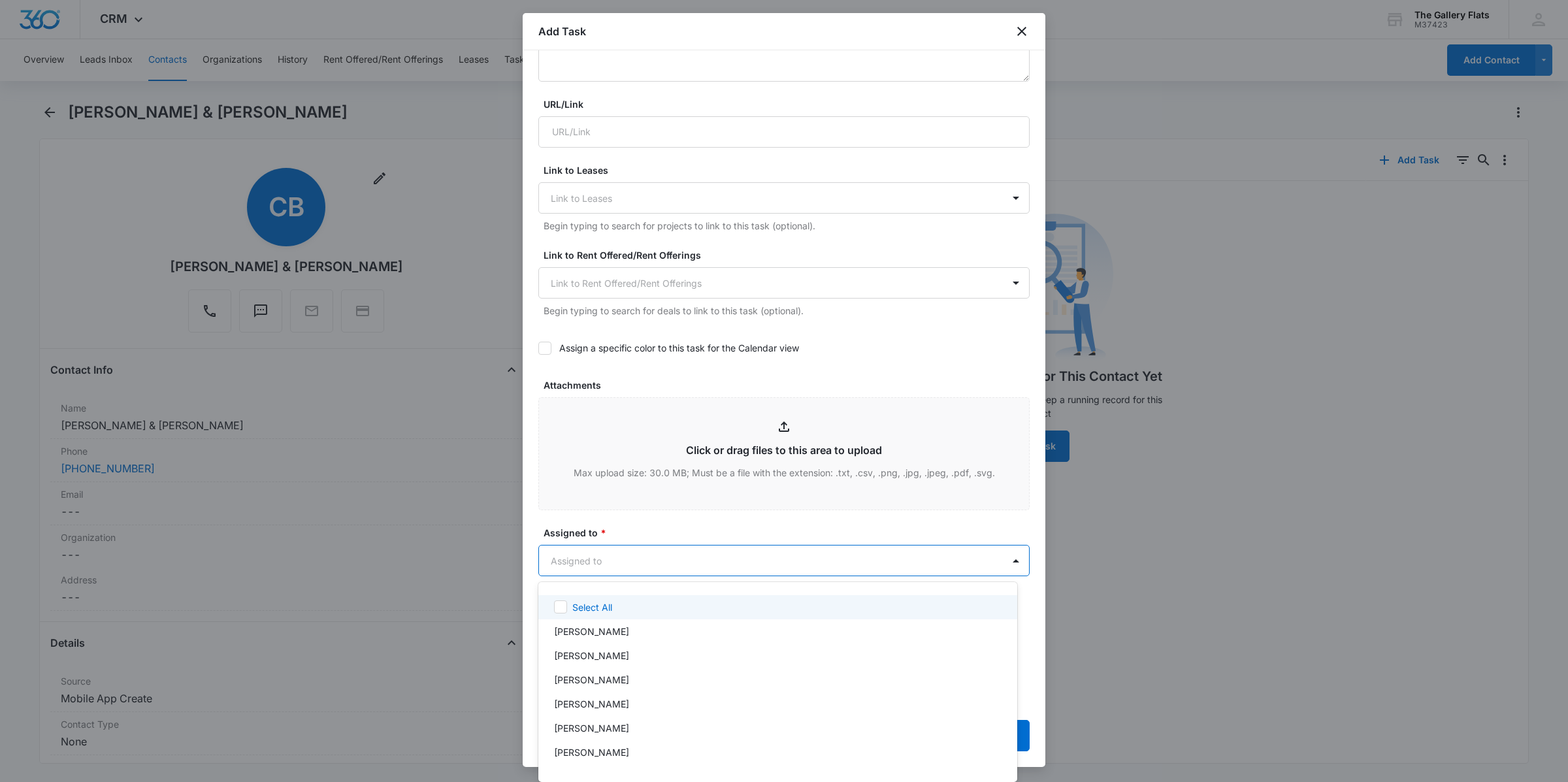
click at [782, 567] on body "CRM Apps Reputation Websites Forms CRM Email Social Shop Payments POS Content A…" at bounding box center [784, 391] width 1568 height 782
click at [666, 686] on div "[PERSON_NAME]" at bounding box center [778, 679] width 479 height 24
click at [782, 518] on div at bounding box center [784, 391] width 1568 height 782
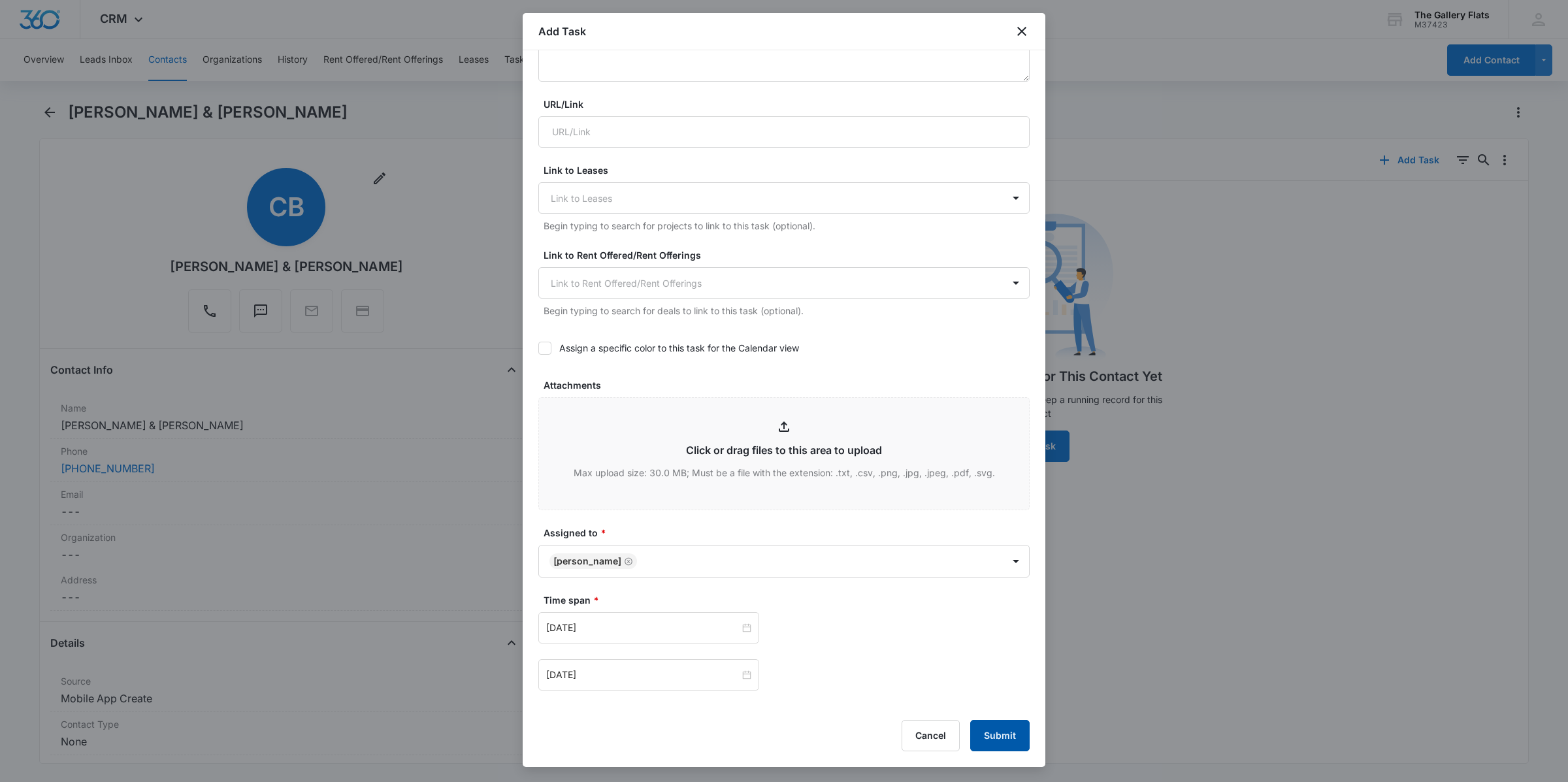
click at [782, 736] on button "Submit" at bounding box center [1000, 735] width 60 height 31
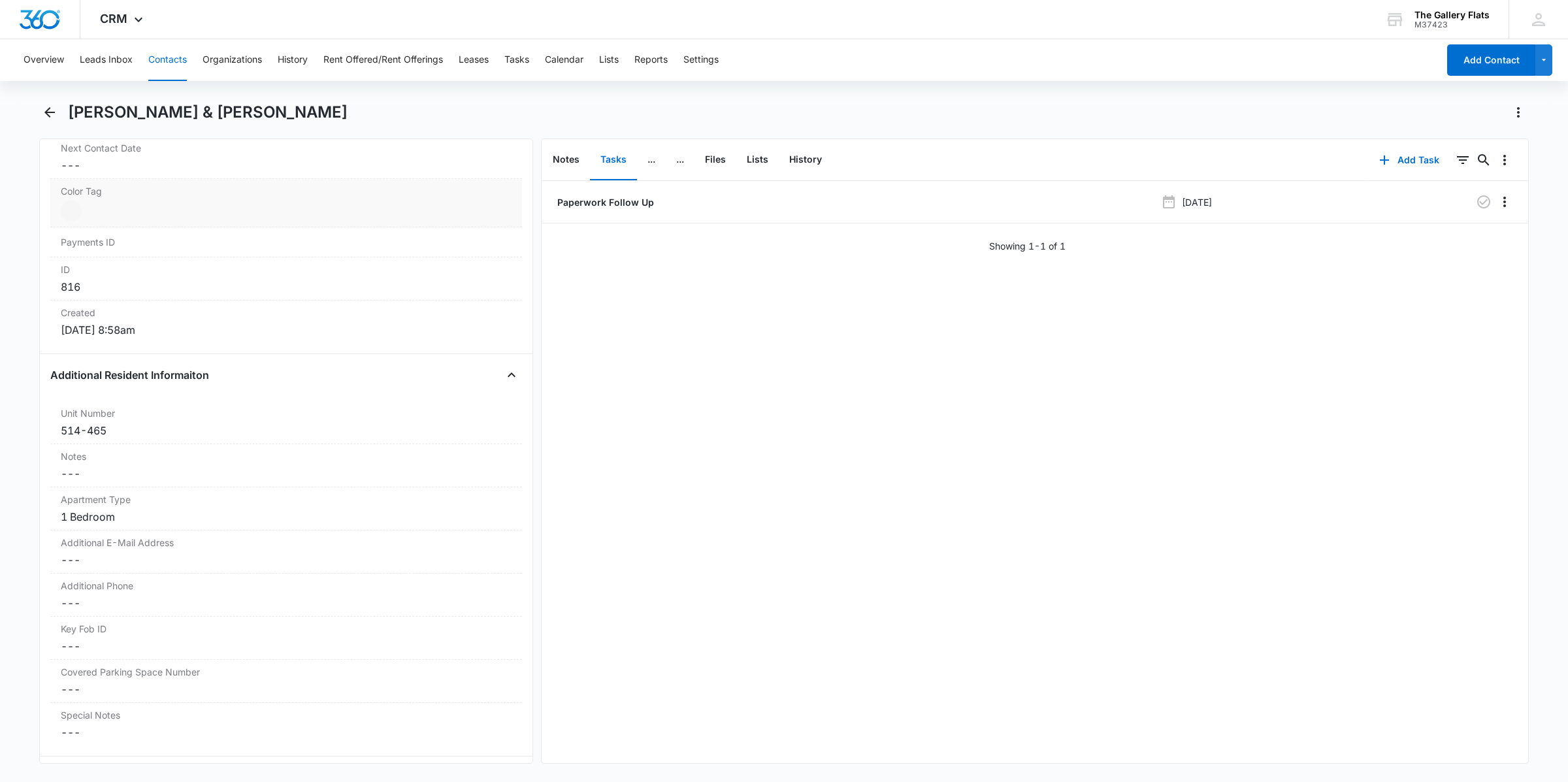
scroll to position [1061, 0]
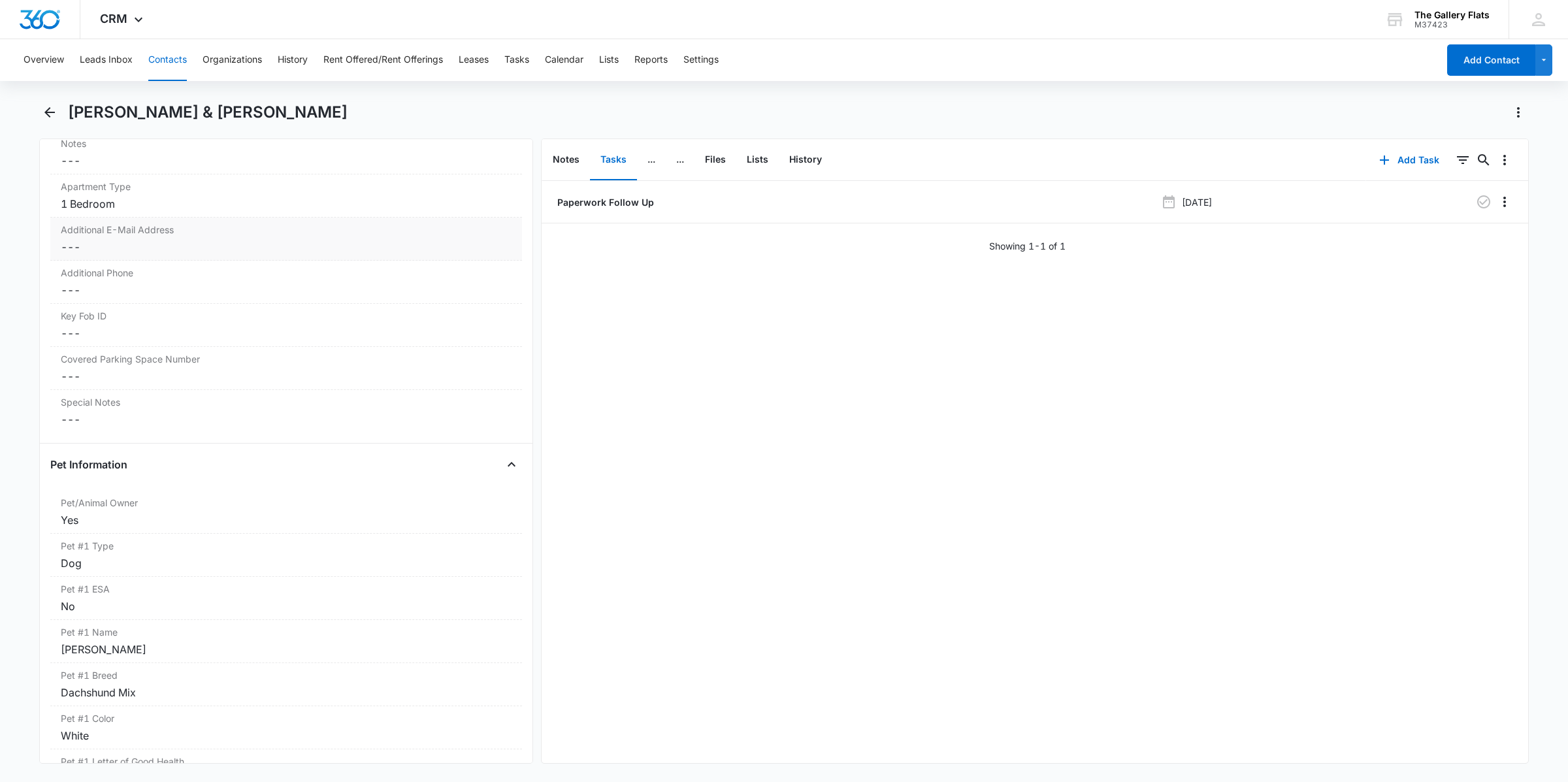
click at [182, 253] on dd "Cancel Save Changes ---" at bounding box center [286, 247] width 451 height 16
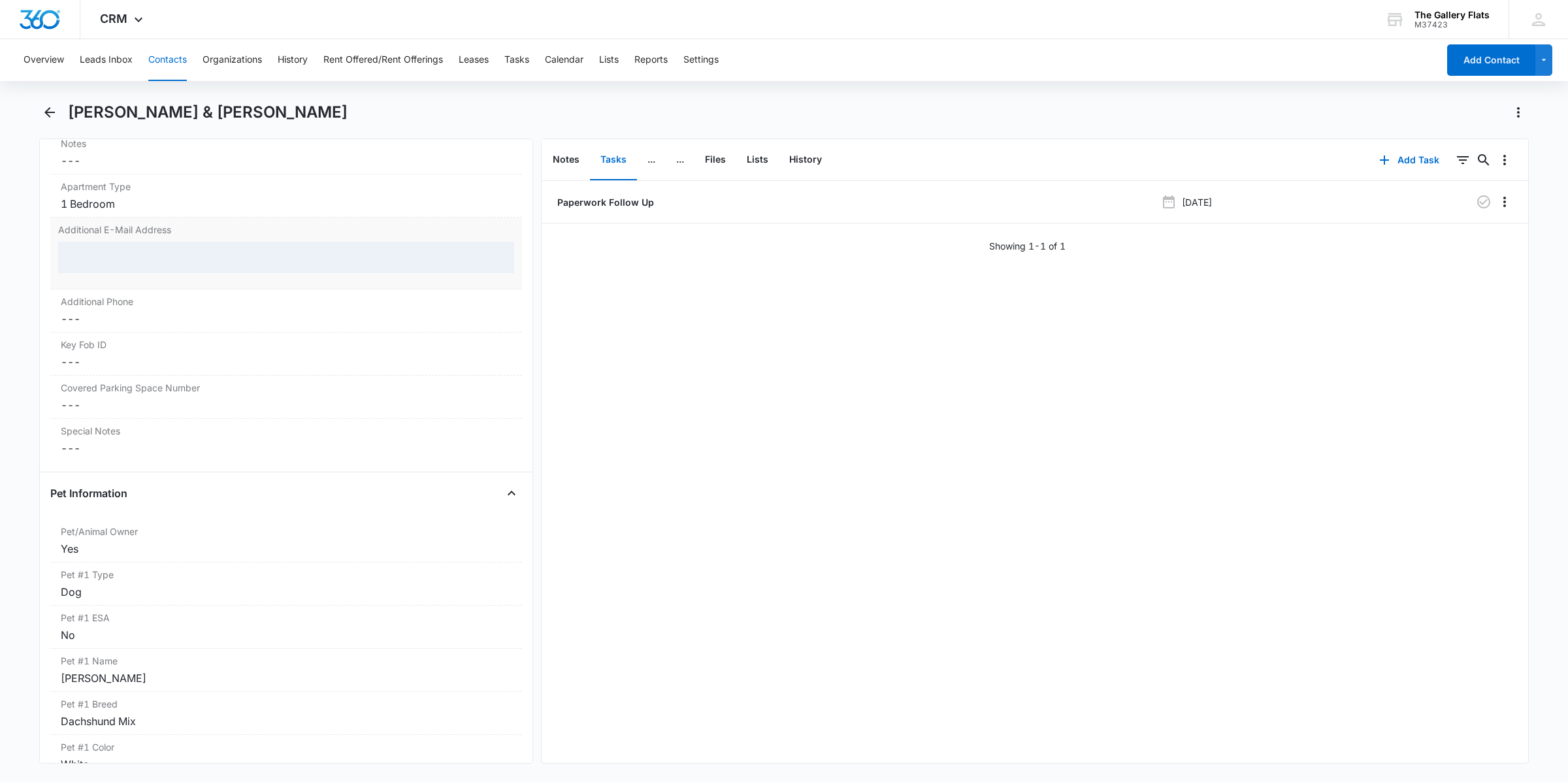
click at [171, 269] on div at bounding box center [286, 257] width 456 height 31
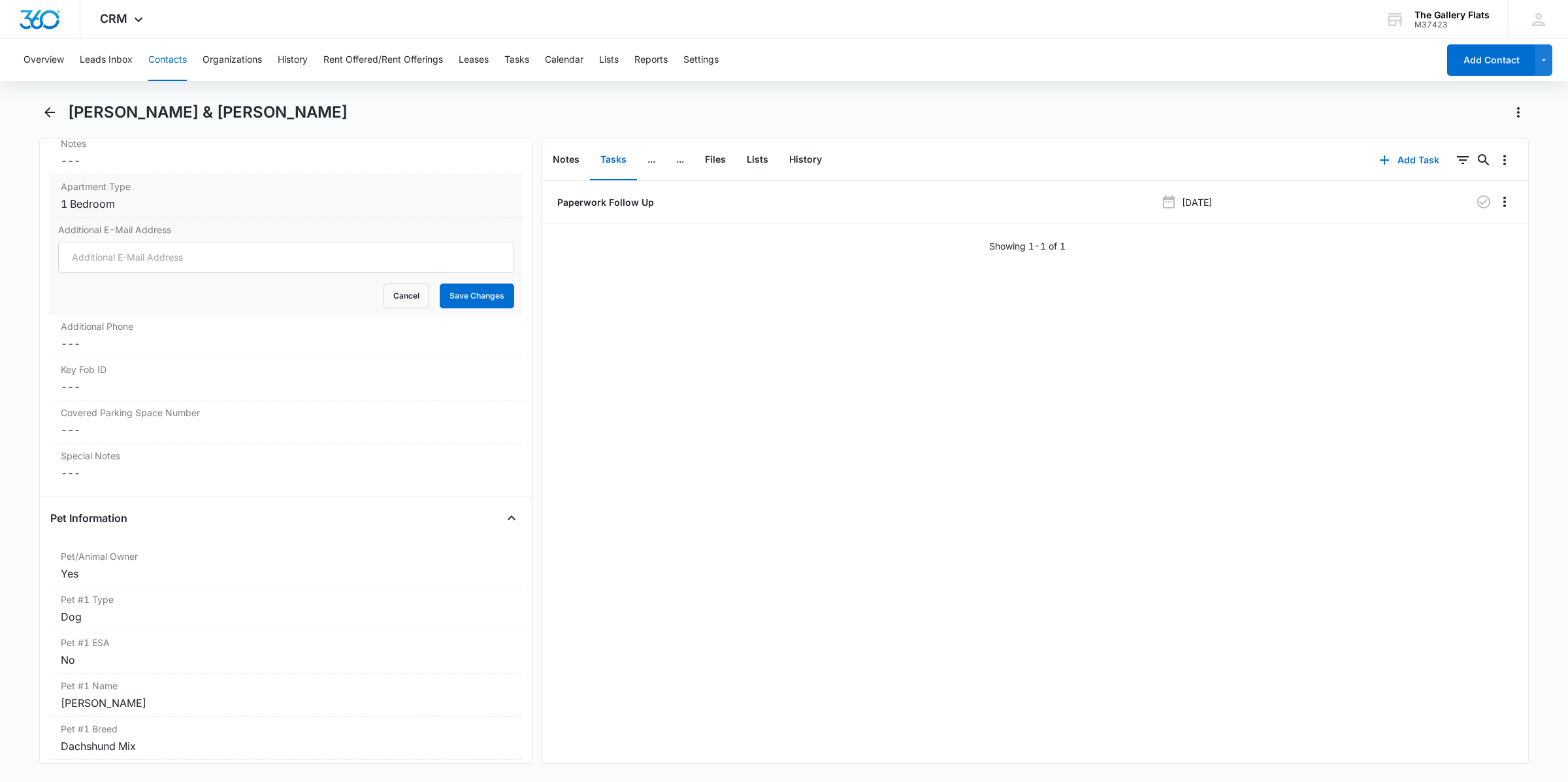
scroll to position [707, 0]
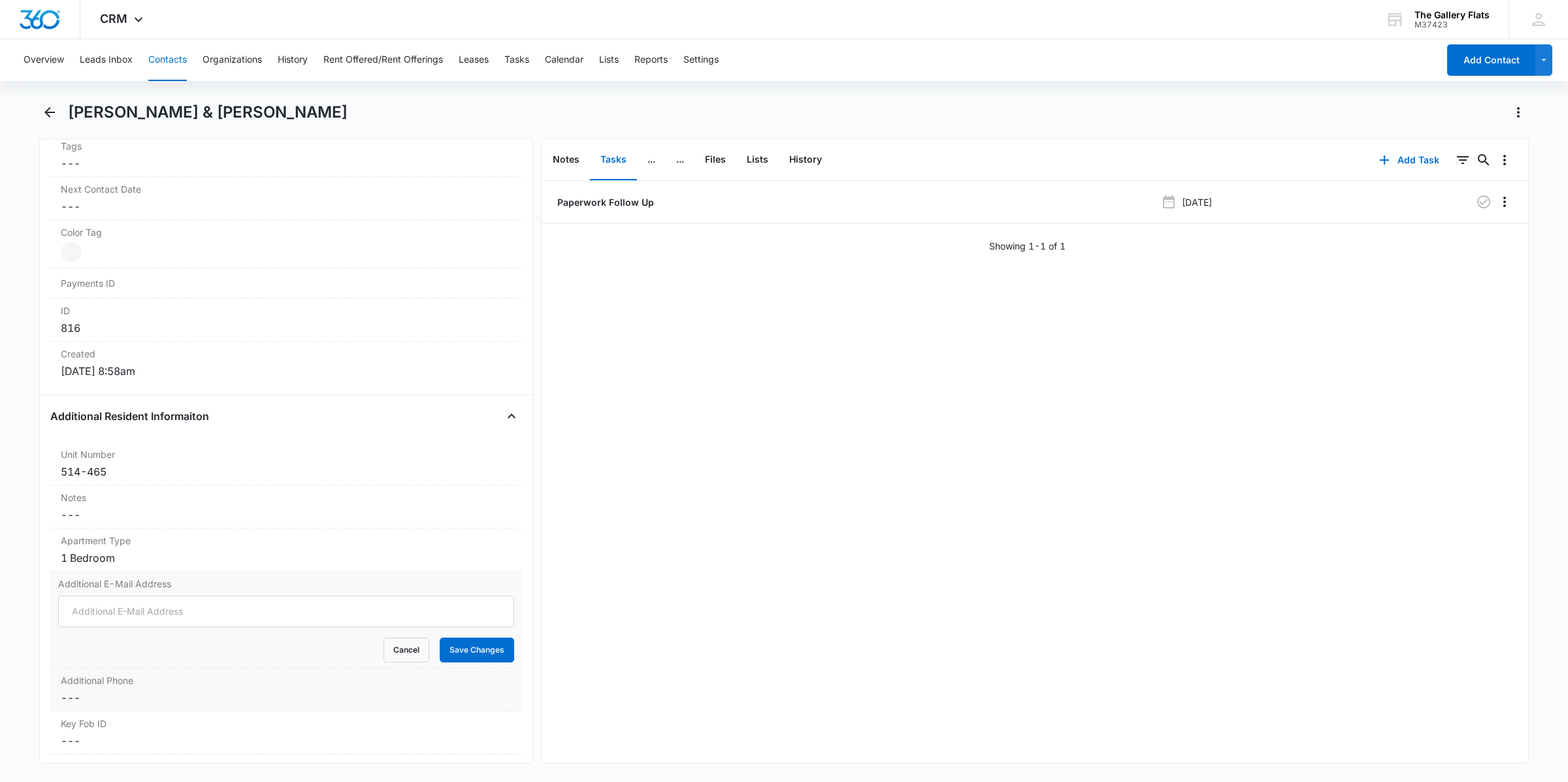
click at [123, 687] on label "Additional Phone" at bounding box center [286, 680] width 451 height 14
click at [107, 711] on div at bounding box center [286, 708] width 456 height 31
click at [106, 709] on input "Additional Phone" at bounding box center [286, 708] width 456 height 31
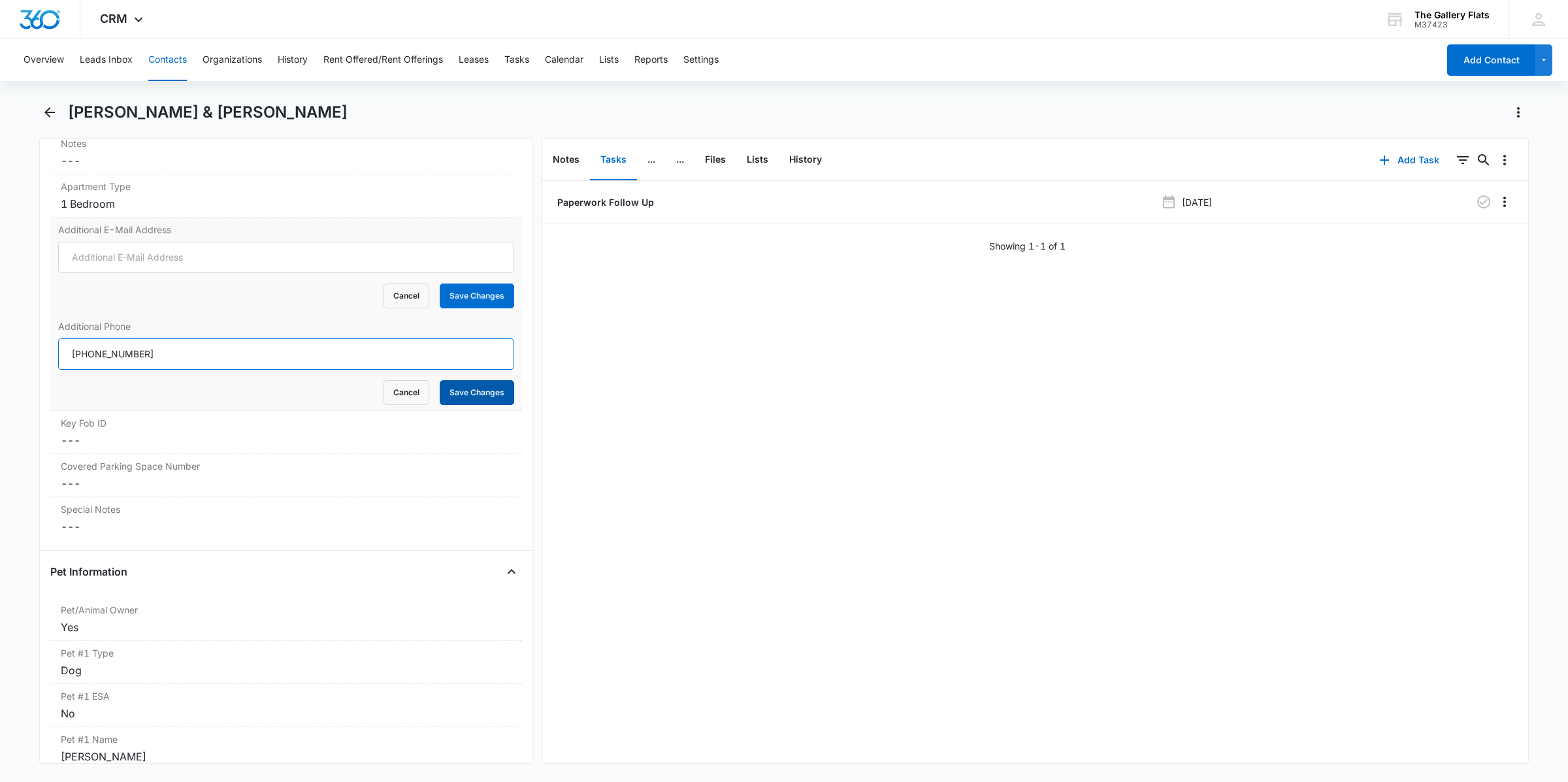
type input "[PHONE_NUMBER]"
click at [468, 397] on button "Save Changes" at bounding box center [477, 392] width 75 height 25
click at [263, 273] on input "Additional E-Mail Address" at bounding box center [286, 257] width 456 height 31
click at [194, 259] on input "Additional E-Mail Address" at bounding box center [286, 257] width 456 height 31
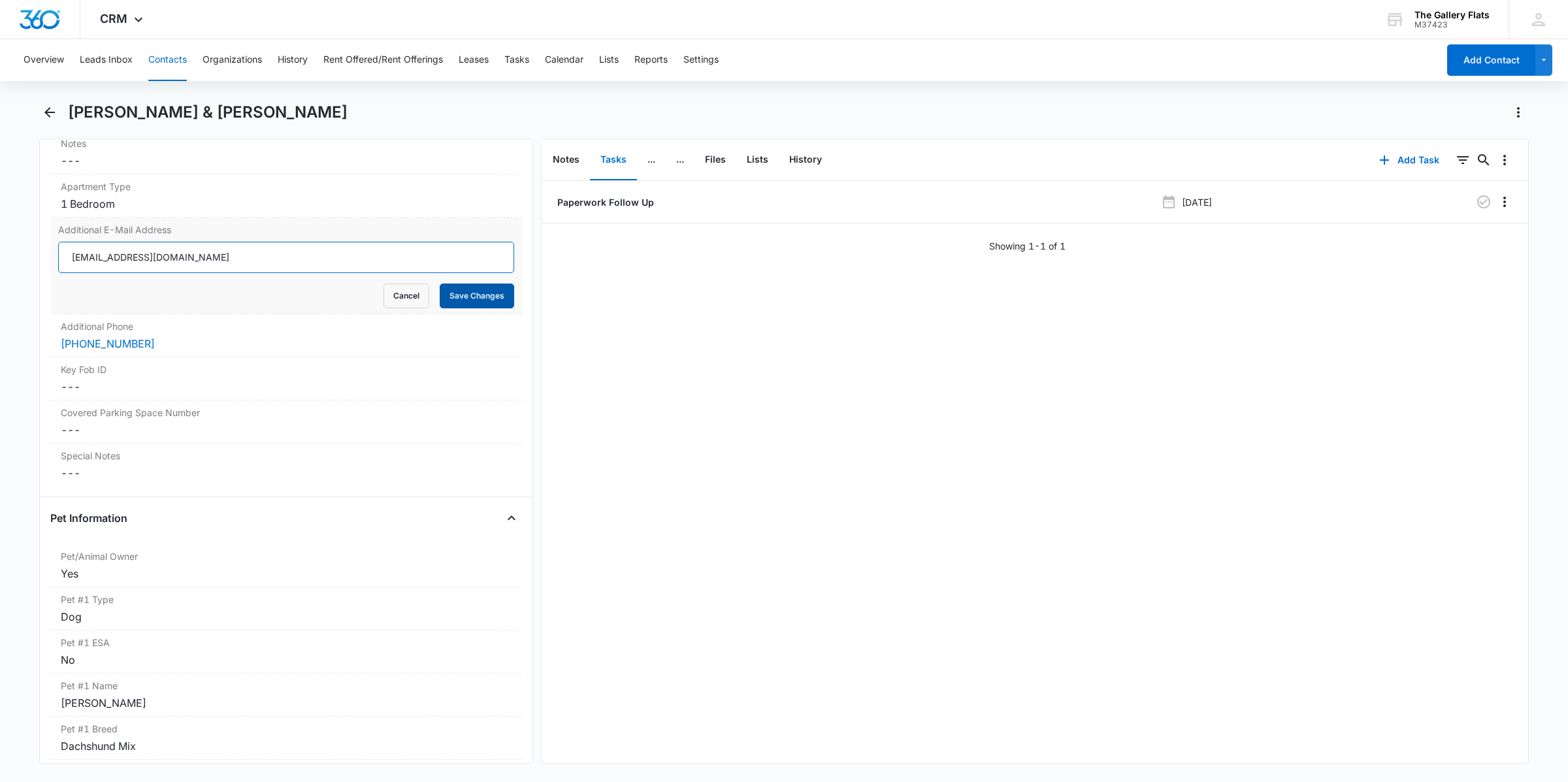
type input "[EMAIL_ADDRESS][DOMAIN_NAME]"
click at [457, 298] on button "Save Changes" at bounding box center [477, 296] width 75 height 25
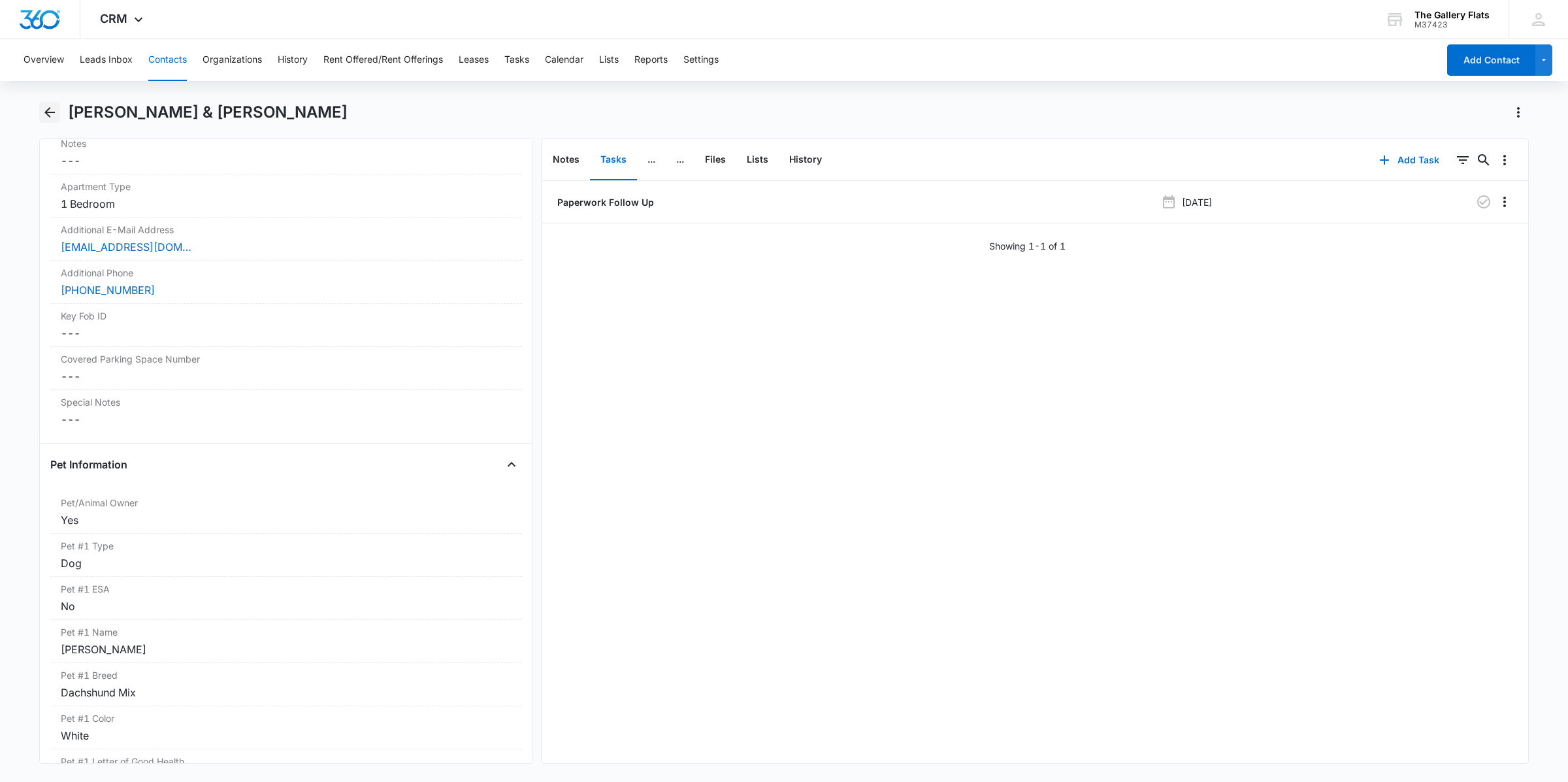
click at [43, 106] on icon "Back" at bounding box center [50, 113] width 16 height 16
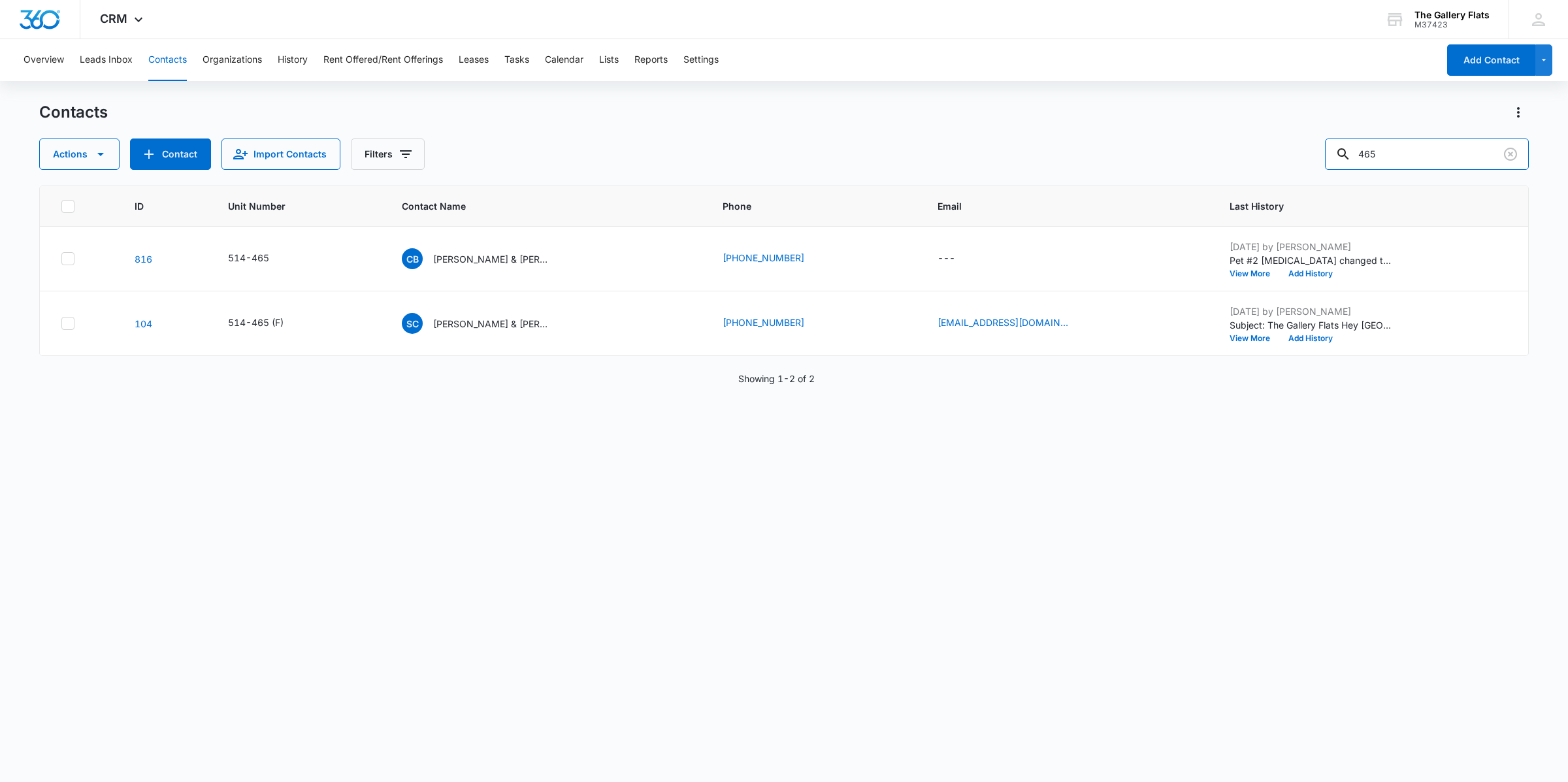
click at [782, 155] on div "Actions Contact Import Contacts Filters 465" at bounding box center [784, 154] width 1490 height 31
click at [782, 147] on input "465" at bounding box center [1426, 154] width 204 height 31
drag, startPoint x: 1413, startPoint y: 155, endPoint x: 1302, endPoint y: 158, distance: 111.0
click at [782, 158] on div "Actions Contact Import Contacts Filters 465" at bounding box center [784, 154] width 1490 height 31
type input "571"
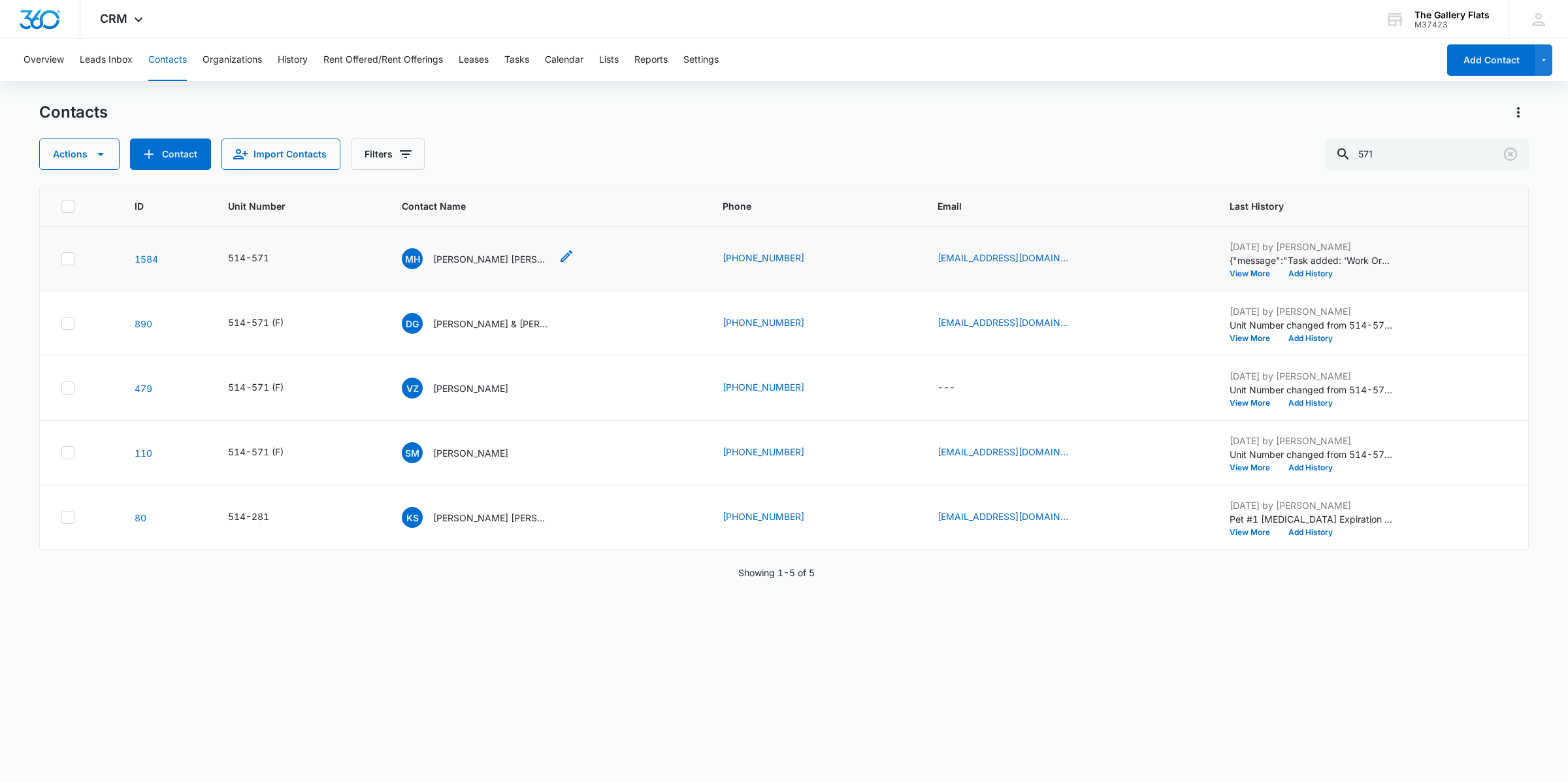
click at [508, 257] on p "[PERSON_NAME] [PERSON_NAME]" at bounding box center [491, 259] width 117 height 14
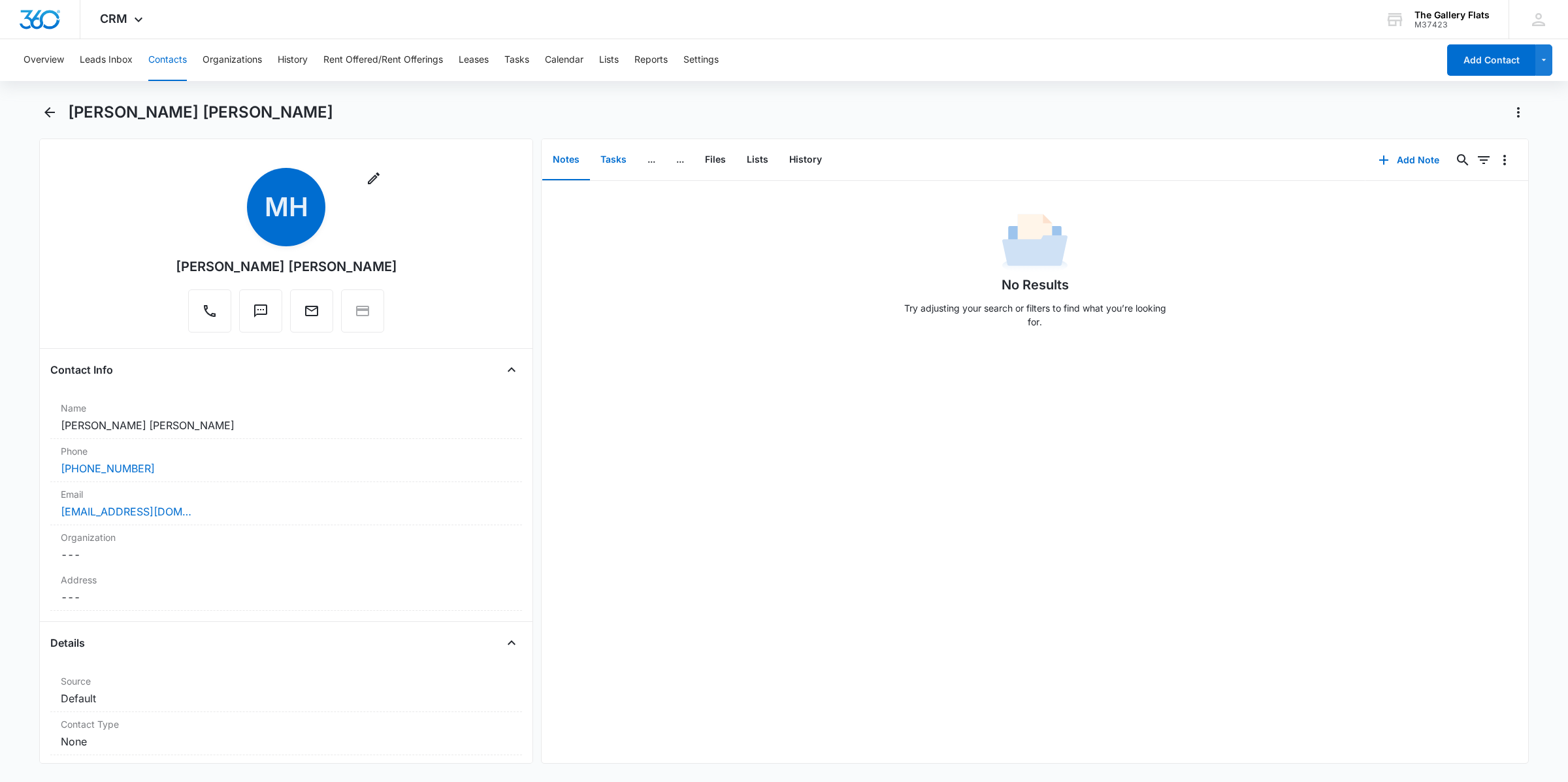
click at [612, 154] on button "Tasks" at bounding box center [613, 160] width 47 height 41
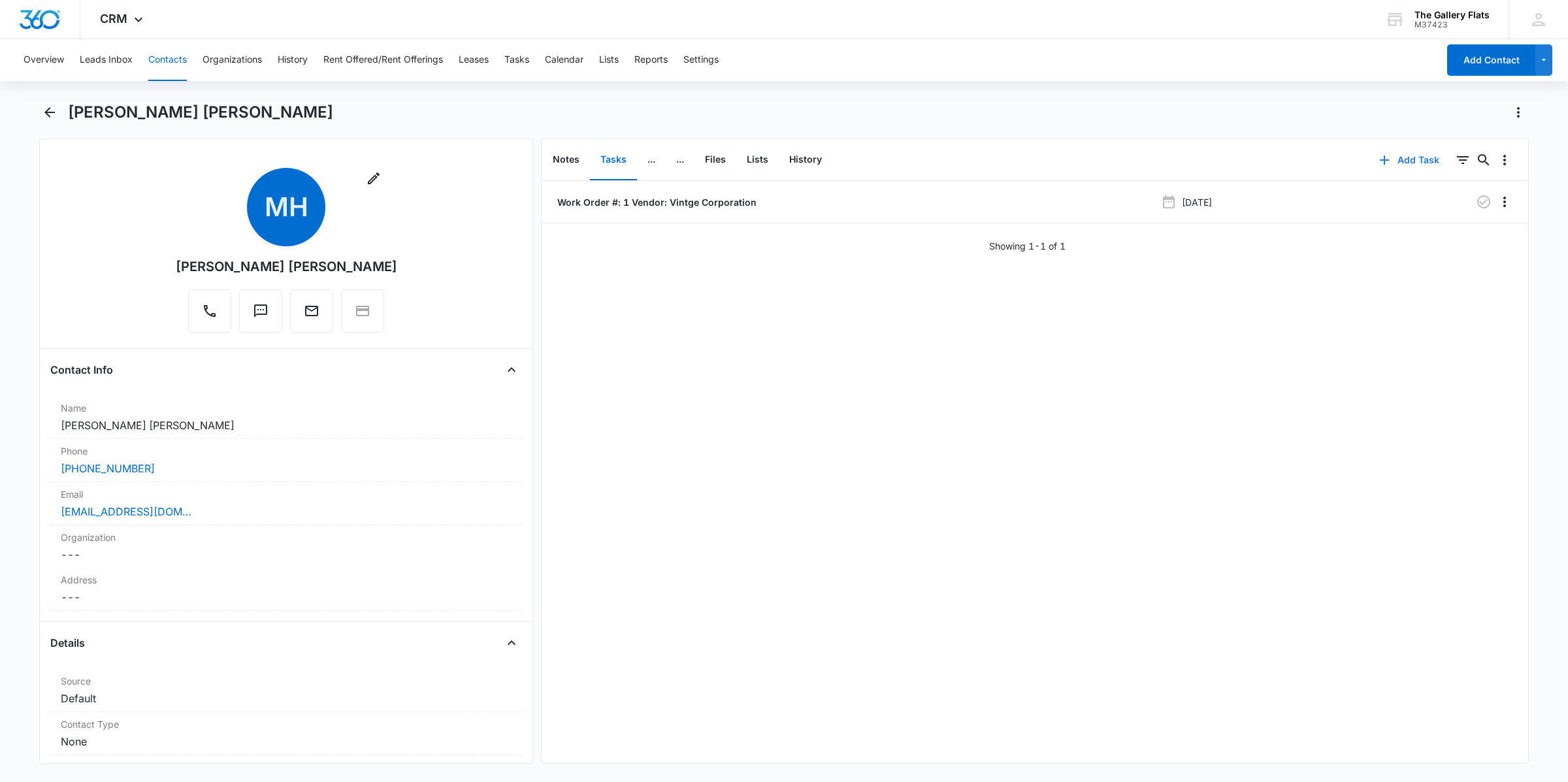
click at [782, 152] on button "Add Task" at bounding box center [1409, 160] width 86 height 31
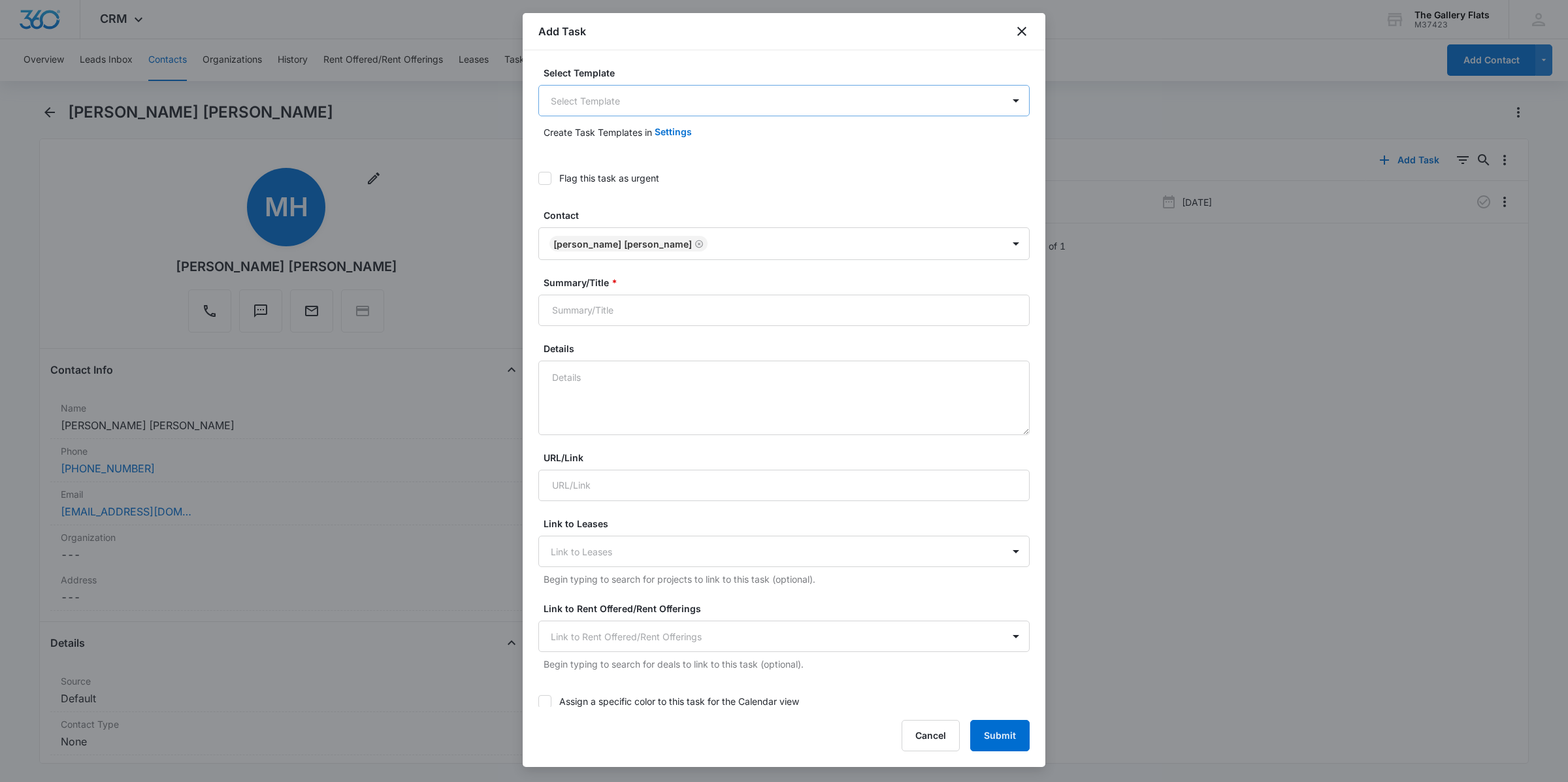
click at [681, 111] on body "CRM Apps Reputation Websites Forms CRM Email Social Shop Payments POS Content A…" at bounding box center [784, 391] width 1568 height 782
drag, startPoint x: 744, startPoint y: 67, endPoint x: 746, endPoint y: 81, distance: 14.1
click at [745, 67] on div at bounding box center [784, 391] width 1568 height 782
click at [617, 301] on input "Summary/Title *" at bounding box center [784, 310] width 491 height 31
type input "Paperwork Follow"
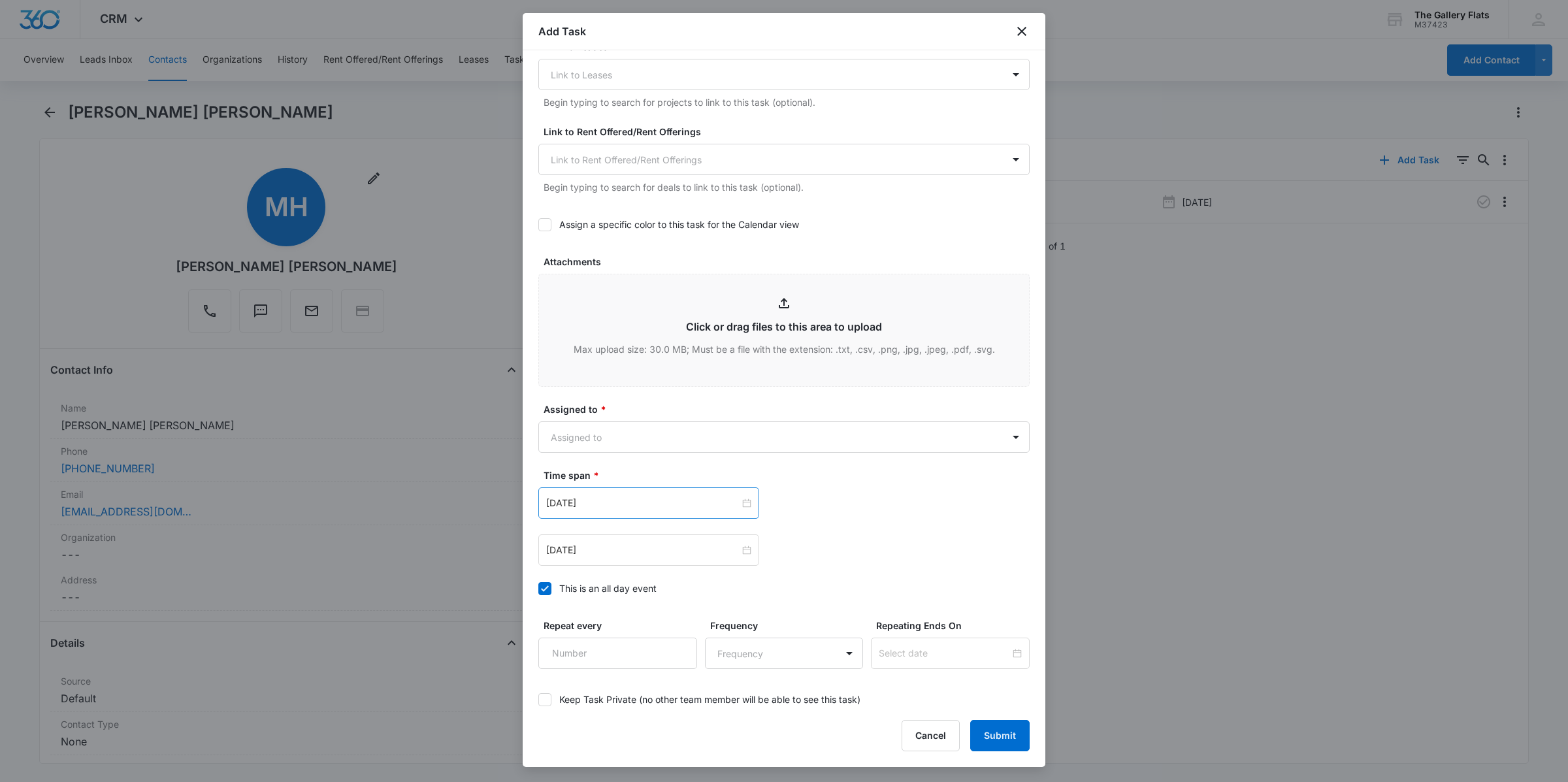
scroll to position [550, 0]
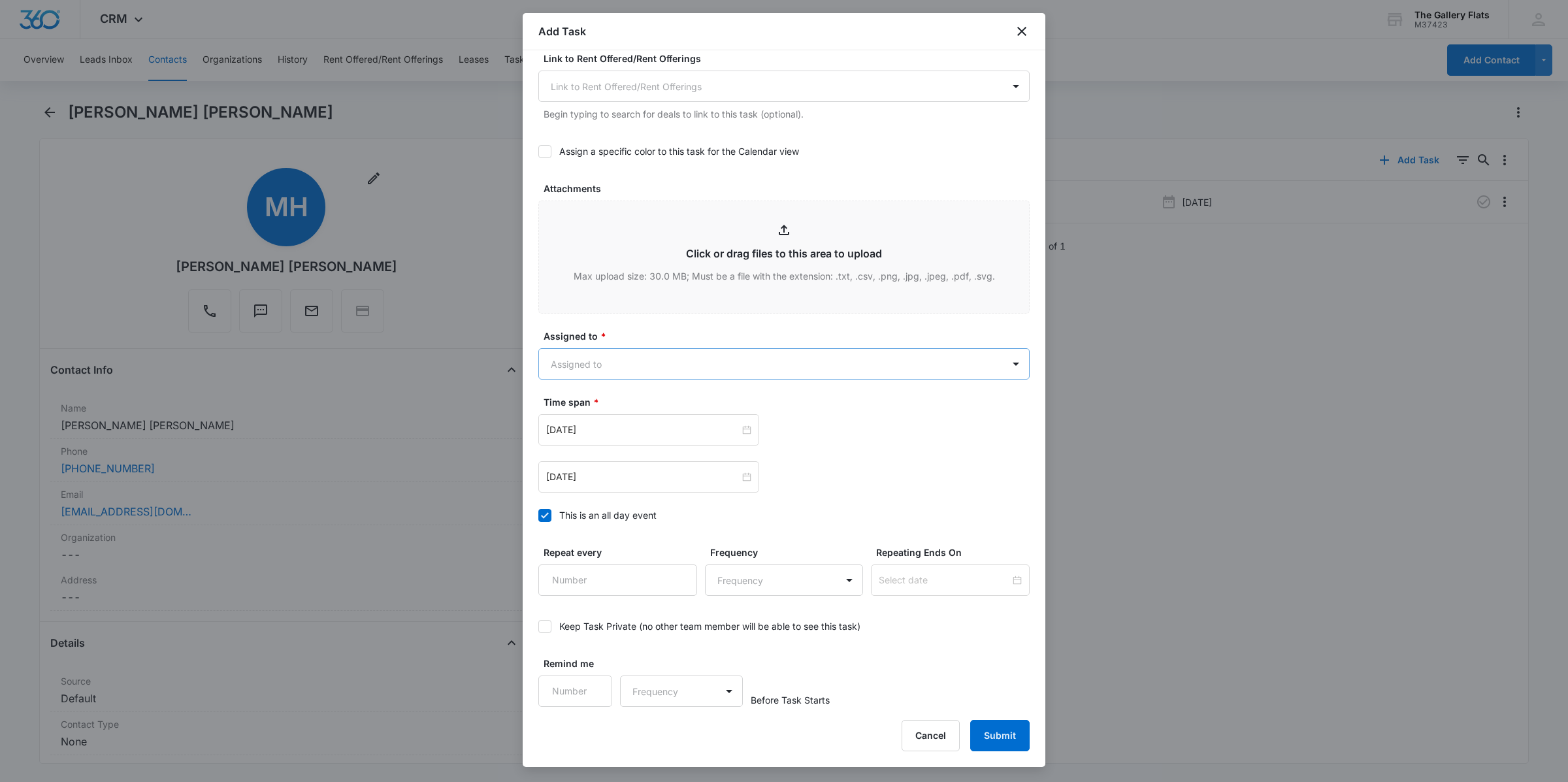
type textarea "Animal Addendum"
click at [655, 351] on body "CRM Apps Reputation Websites Forms CRM Email Social Shop Payments POS Content A…" at bounding box center [784, 391] width 1568 height 782
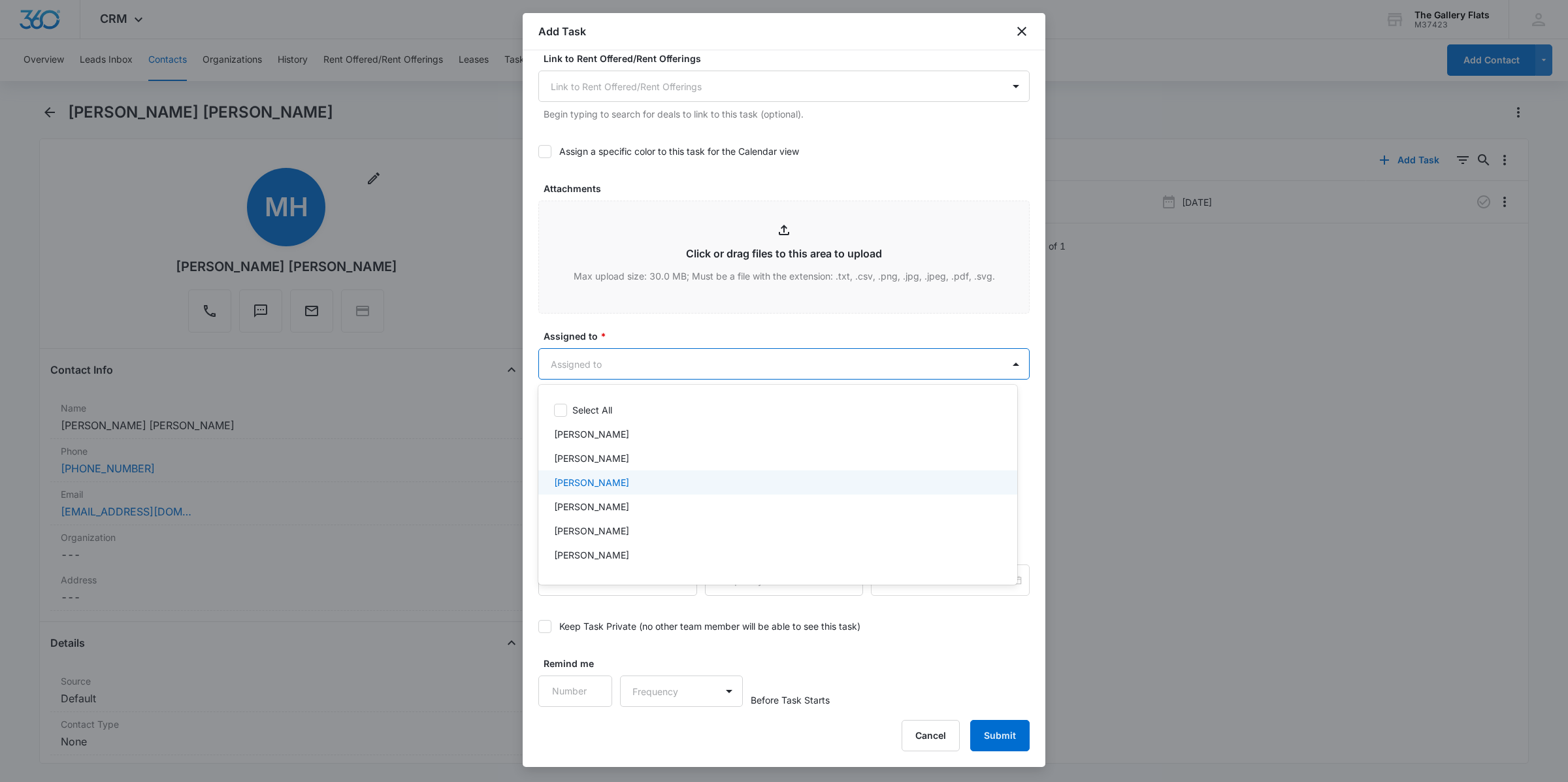
click at [607, 487] on p "[PERSON_NAME]" at bounding box center [592, 482] width 75 height 14
click at [768, 327] on div at bounding box center [784, 391] width 1568 height 782
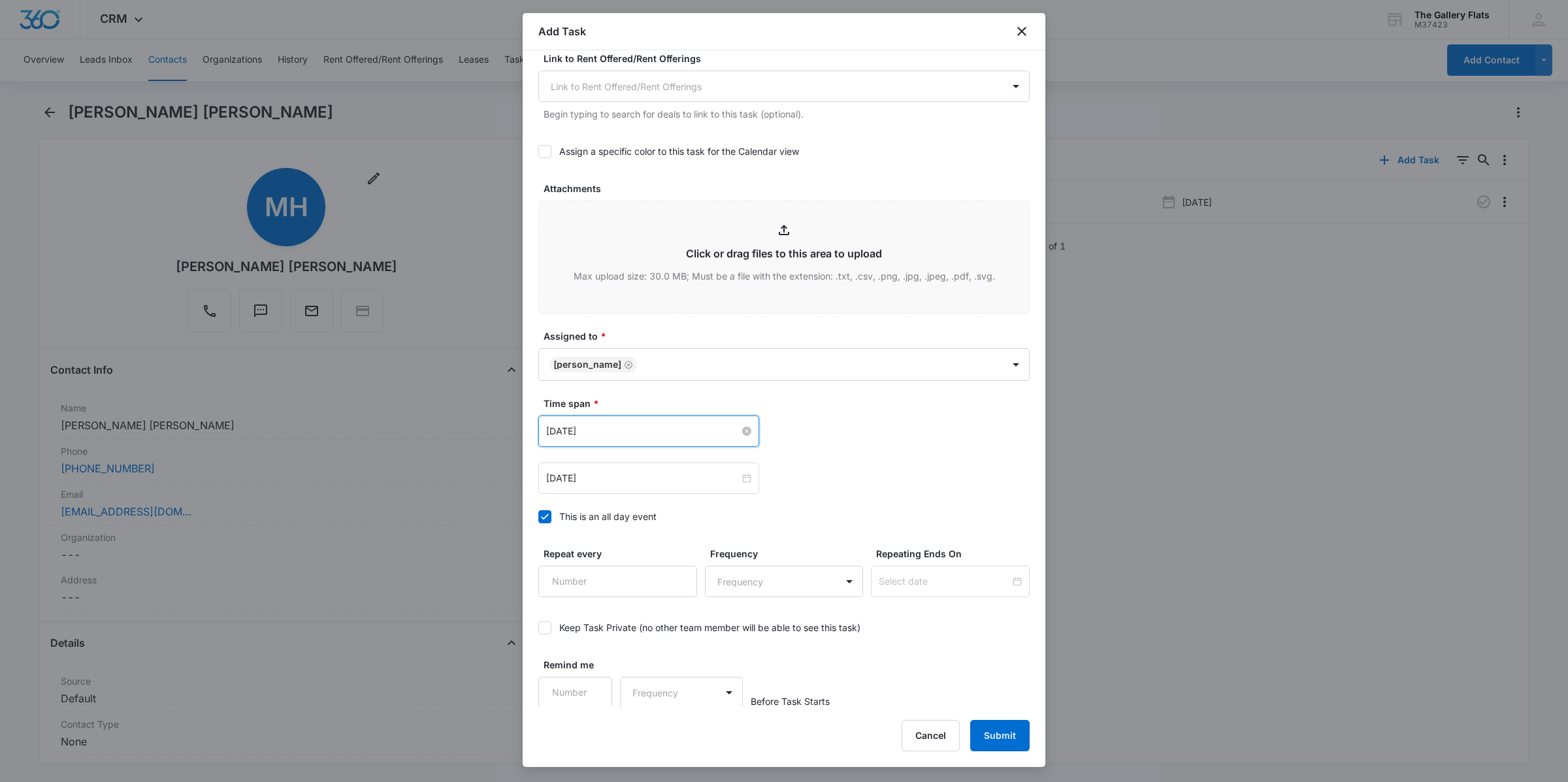
click at [696, 435] on input "[DATE]" at bounding box center [643, 431] width 193 height 14
type input "[DATE]"
click at [678, 572] on div "24" at bounding box center [675, 570] width 16 height 16
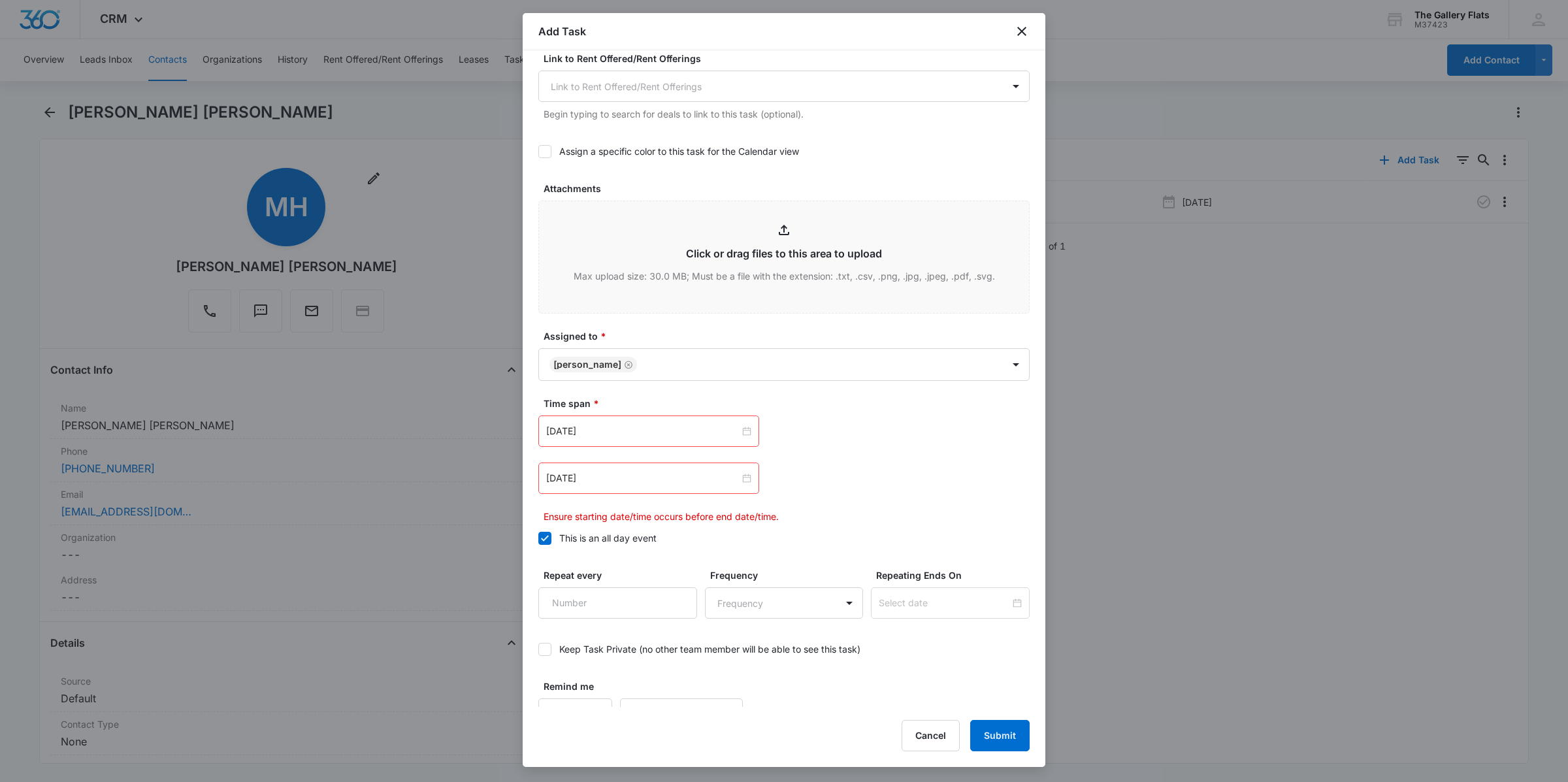
drag, startPoint x: 824, startPoint y: 452, endPoint x: 697, endPoint y: 467, distance: 127.9
click at [782, 449] on div "[DATE] [DATE] Su Mo Tu We Th Fr Sa 28 29 30 1 2 3 4 5 6 7 8 9 10 11 12 13 14 15…" at bounding box center [784, 469] width 491 height 108
click at [680, 467] on div "[DATE]" at bounding box center [649, 478] width 221 height 31
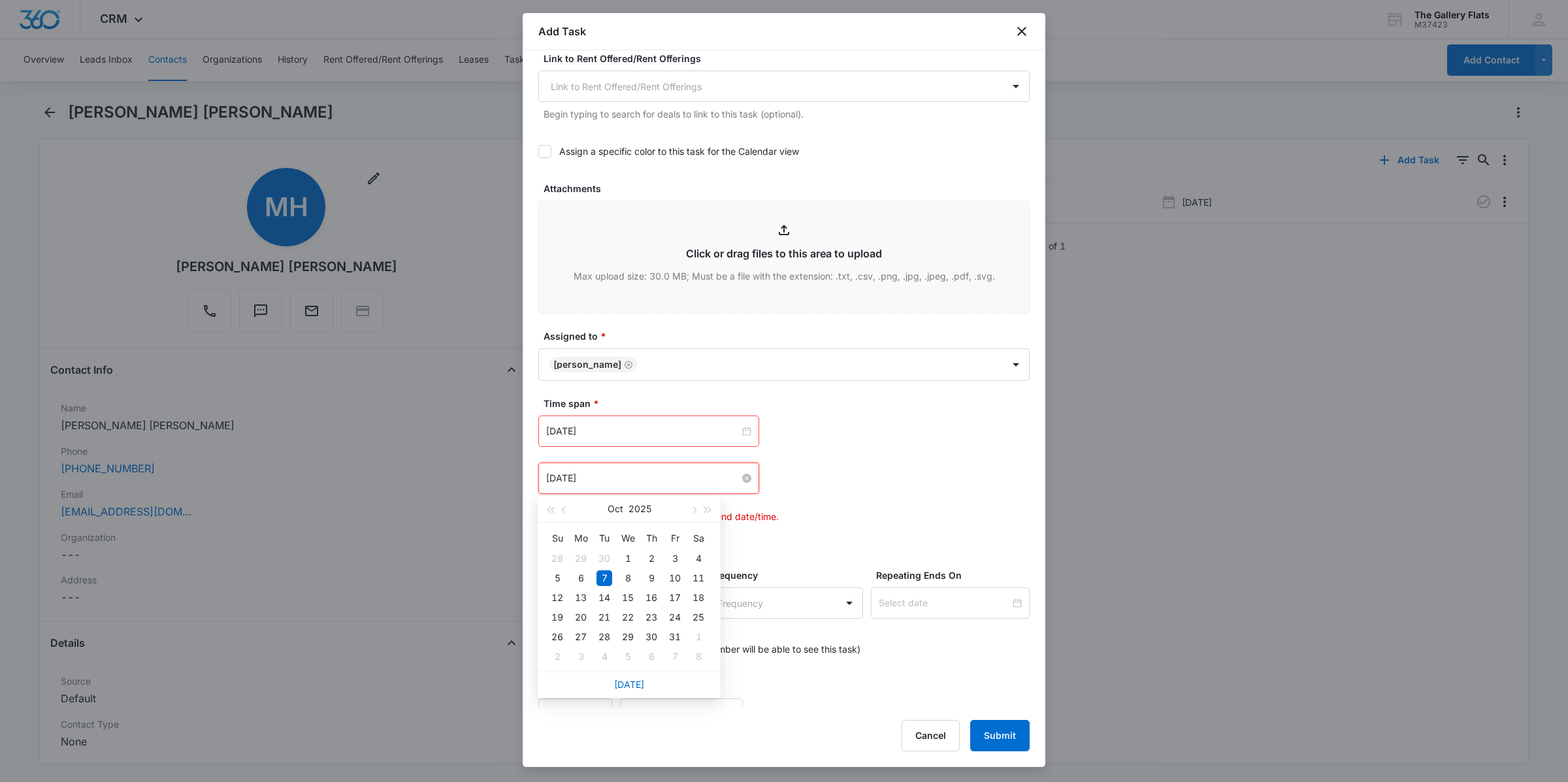
click at [686, 481] on input "[DATE]" at bounding box center [643, 478] width 193 height 14
type input "[DATE]"
drag, startPoint x: 678, startPoint y: 617, endPoint x: 732, endPoint y: 572, distance: 70.3
click at [678, 617] on div "24" at bounding box center [675, 617] width 16 height 16
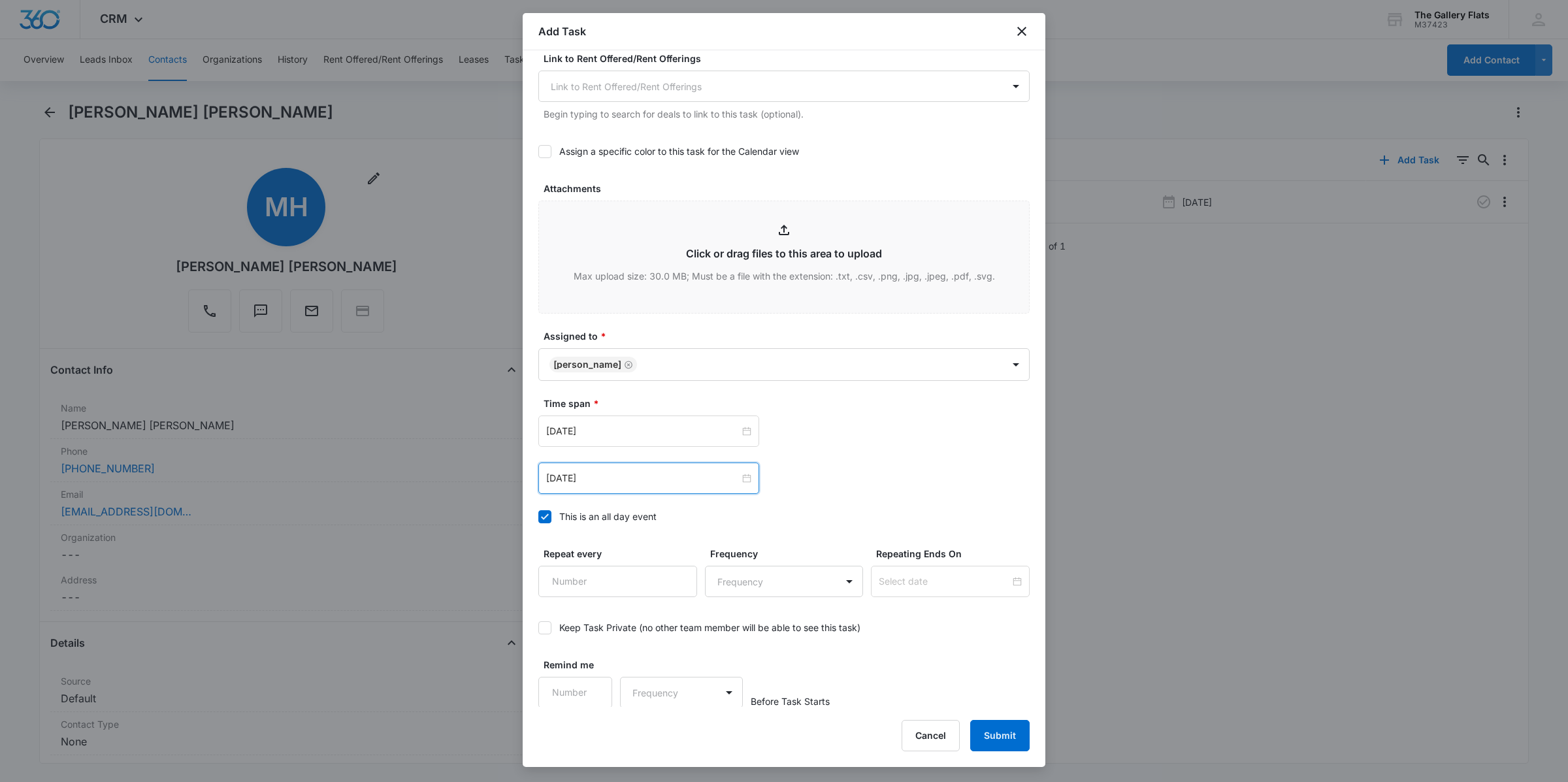
click at [782, 471] on div "[DATE] [DATE] Su Mo Tu We Th Fr Sa 28 29 30 1 2 3 4 5 6 7 8 9 10 11 12 13 14 15…" at bounding box center [784, 478] width 491 height 31
click at [782, 732] on button "Submit" at bounding box center [1000, 735] width 60 height 31
